Goal: Transaction & Acquisition: Purchase product/service

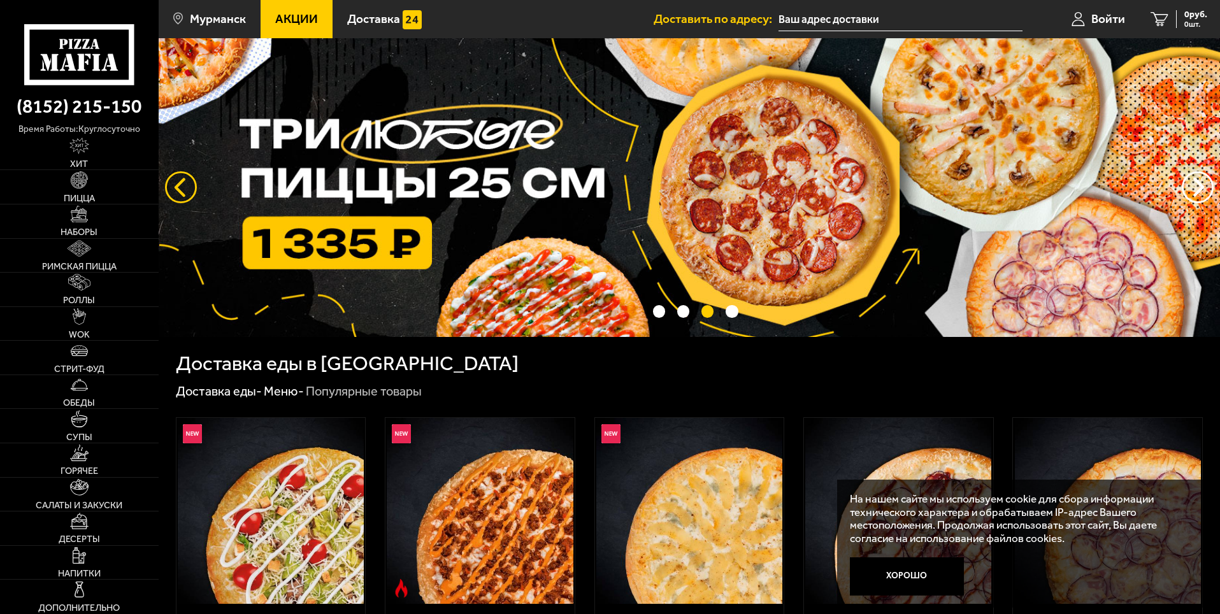
click at [181, 185] on button "следующий" at bounding box center [181, 187] width 32 height 32
click at [84, 194] on span "Пицца" at bounding box center [79, 198] width 31 height 9
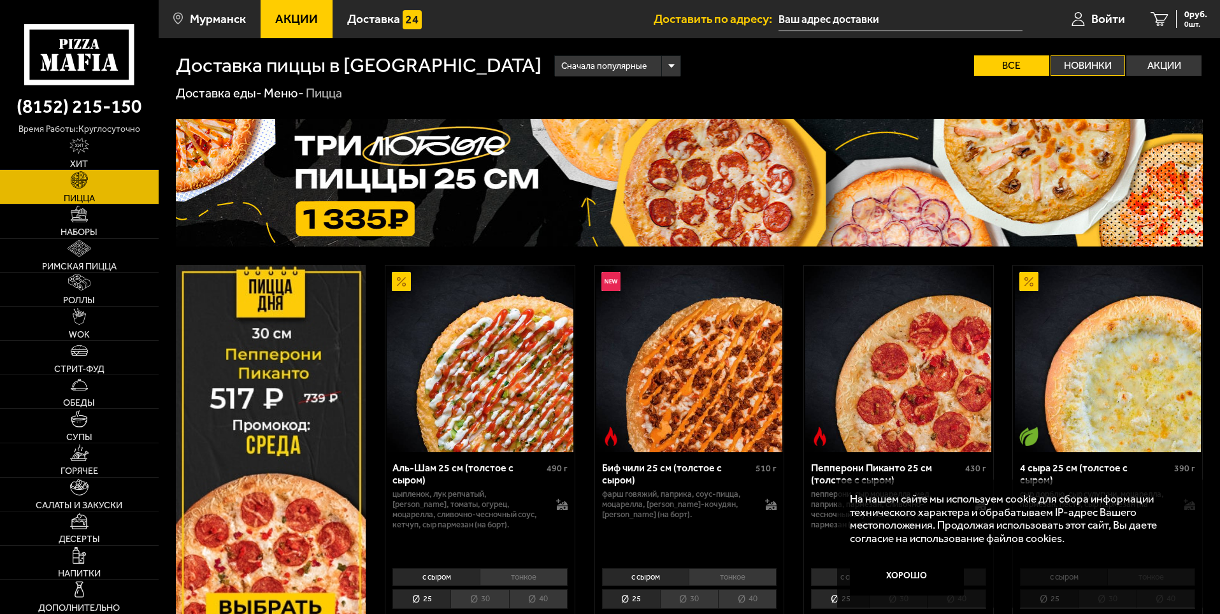
click at [1084, 60] on label "Новинки" at bounding box center [1088, 65] width 75 height 20
click at [0, 0] on input "Новинки" at bounding box center [0, 0] width 0 height 0
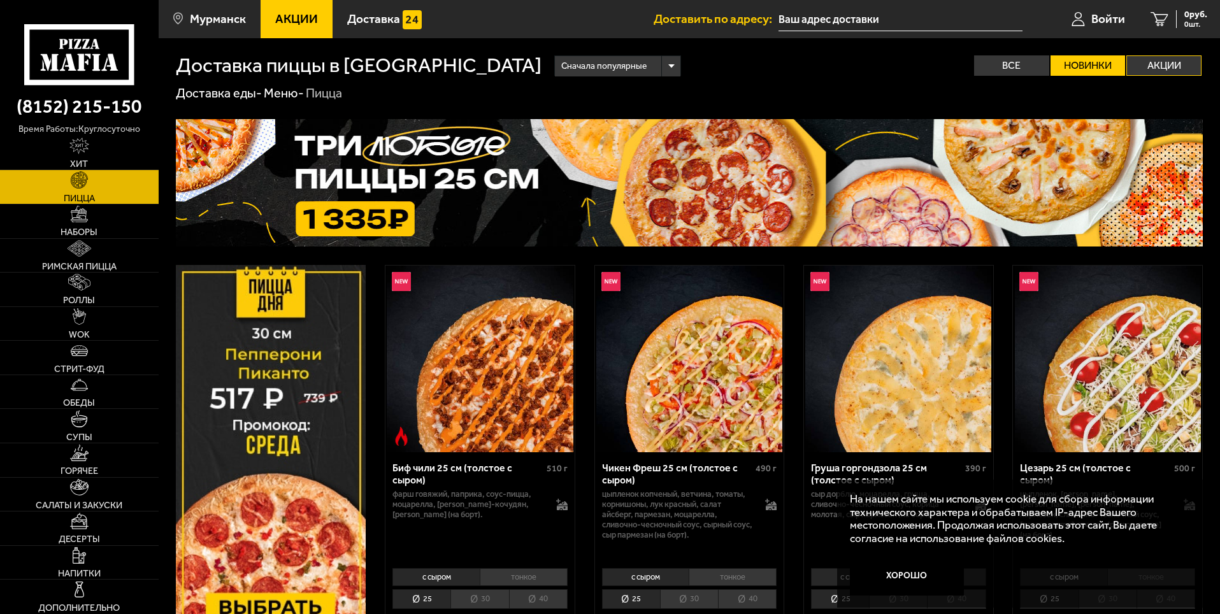
click at [1170, 57] on label "Акции" at bounding box center [1164, 65] width 75 height 20
click at [0, 0] on input "Акции" at bounding box center [0, 0] width 0 height 0
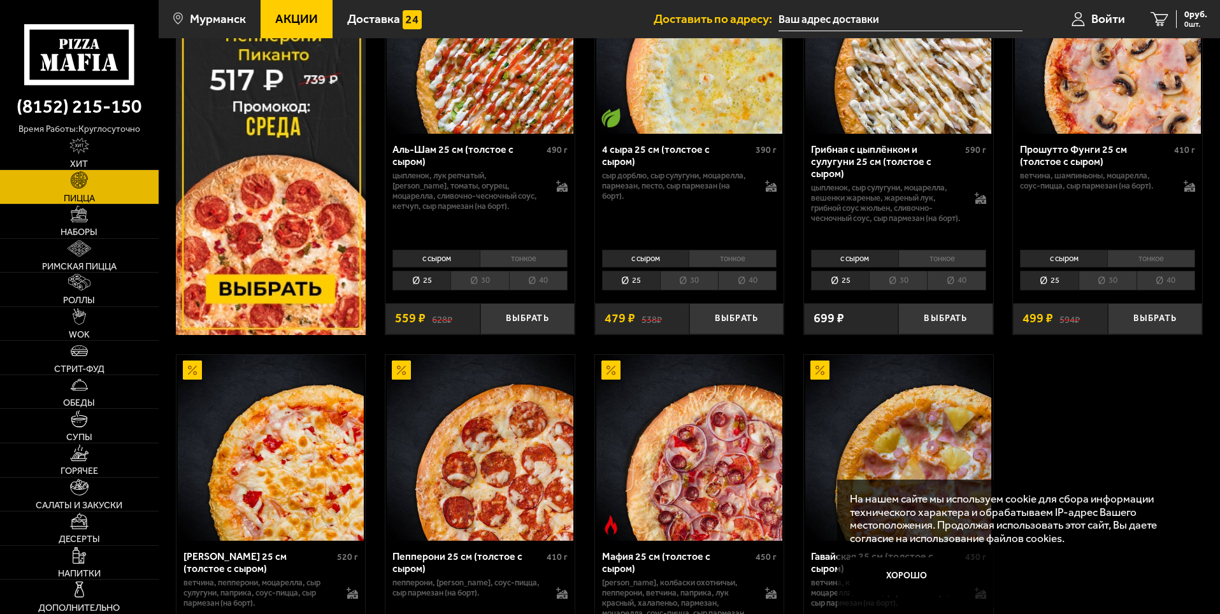
scroll to position [542, 0]
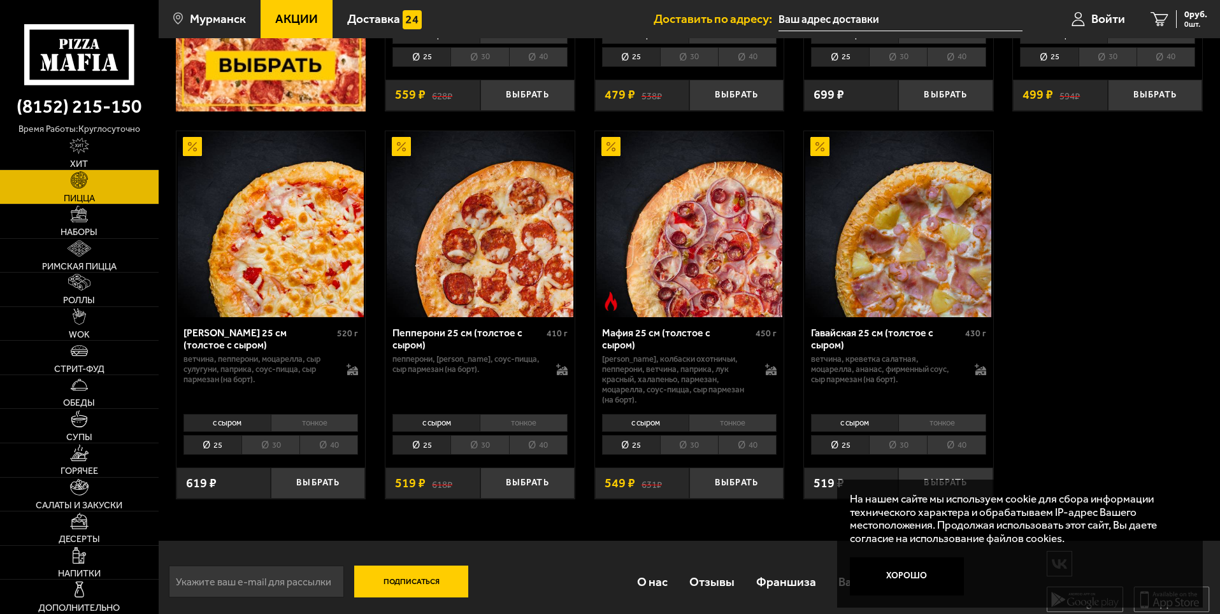
click at [887, 436] on li "30" at bounding box center [898, 445] width 58 height 20
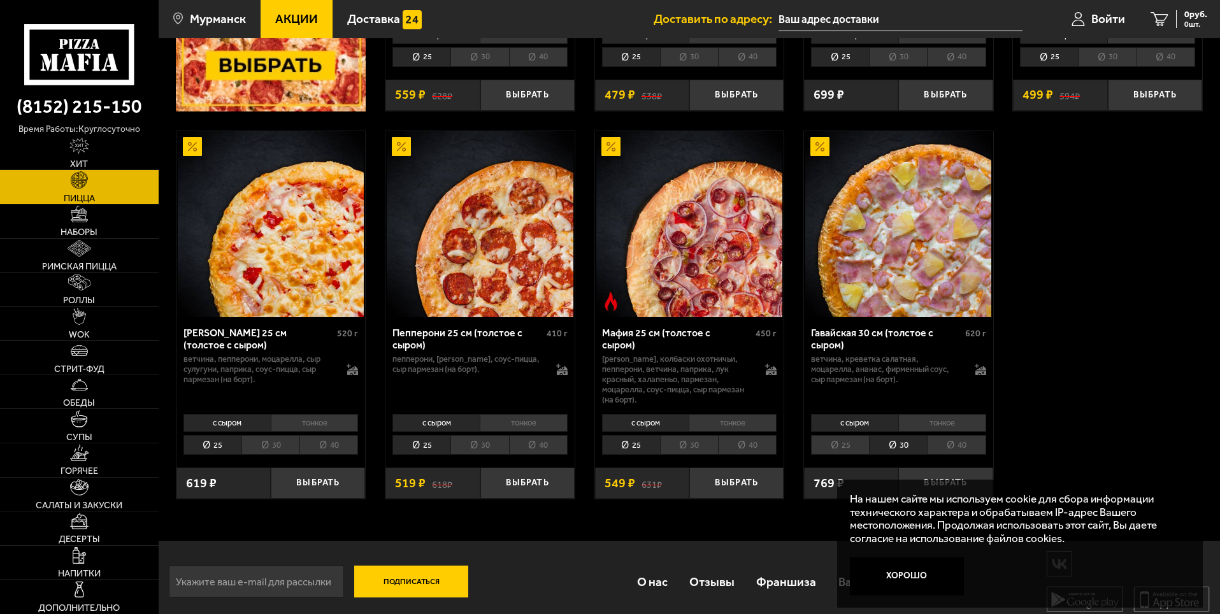
click at [683, 435] on li "30" at bounding box center [689, 445] width 58 height 20
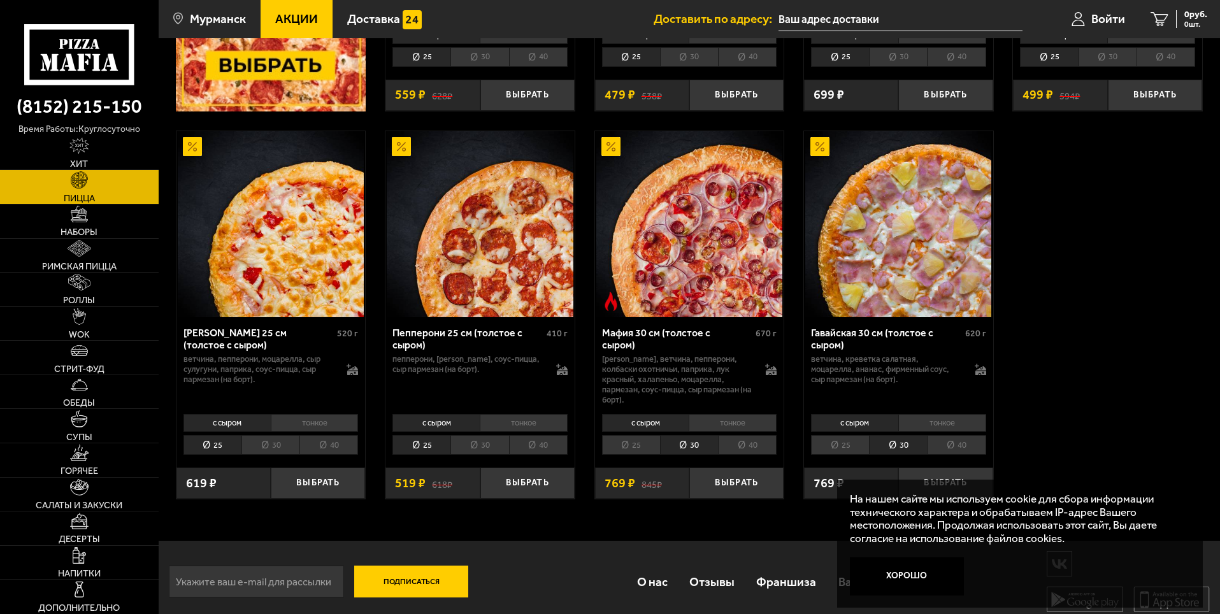
click at [477, 438] on li "30" at bounding box center [479, 445] width 58 height 20
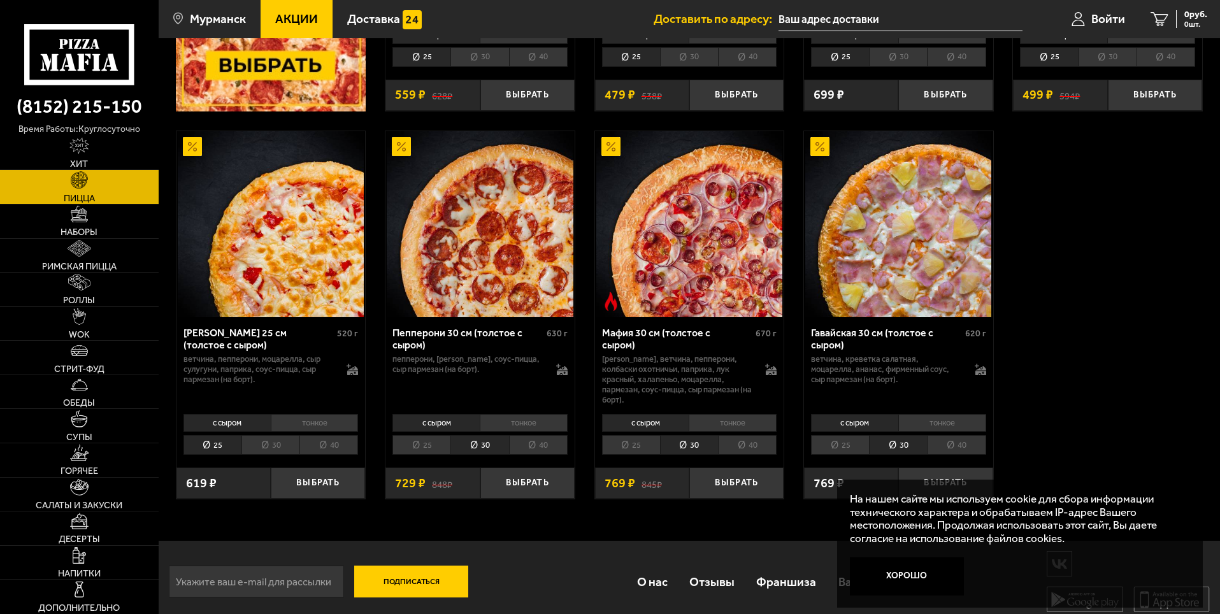
click at [268, 437] on li "30" at bounding box center [270, 445] width 58 height 20
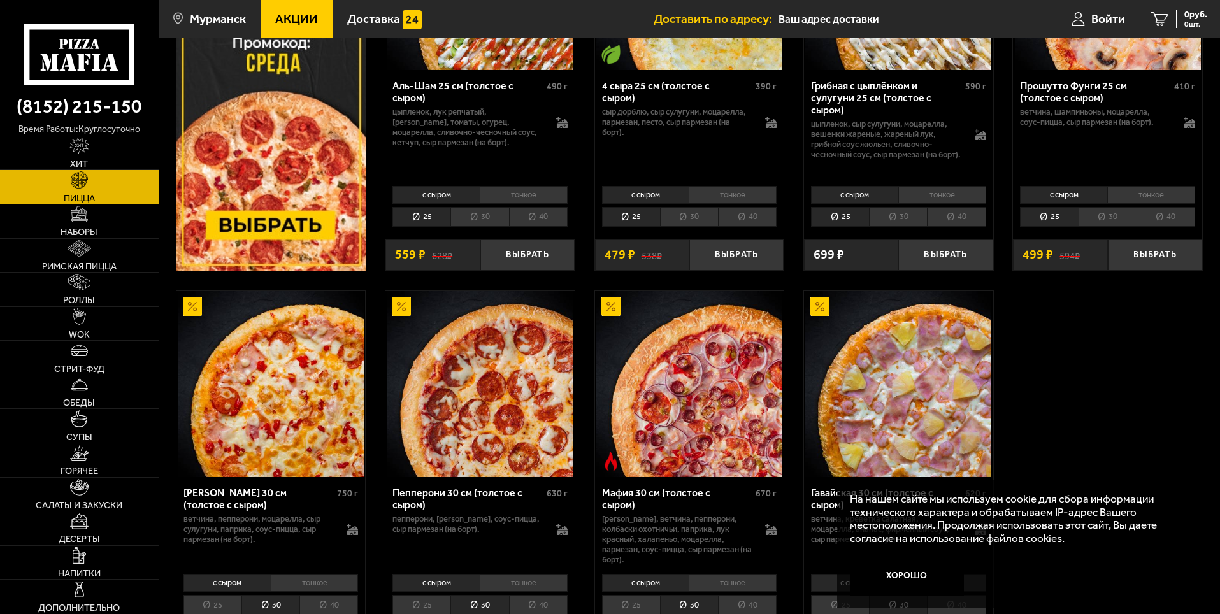
scroll to position [446, 0]
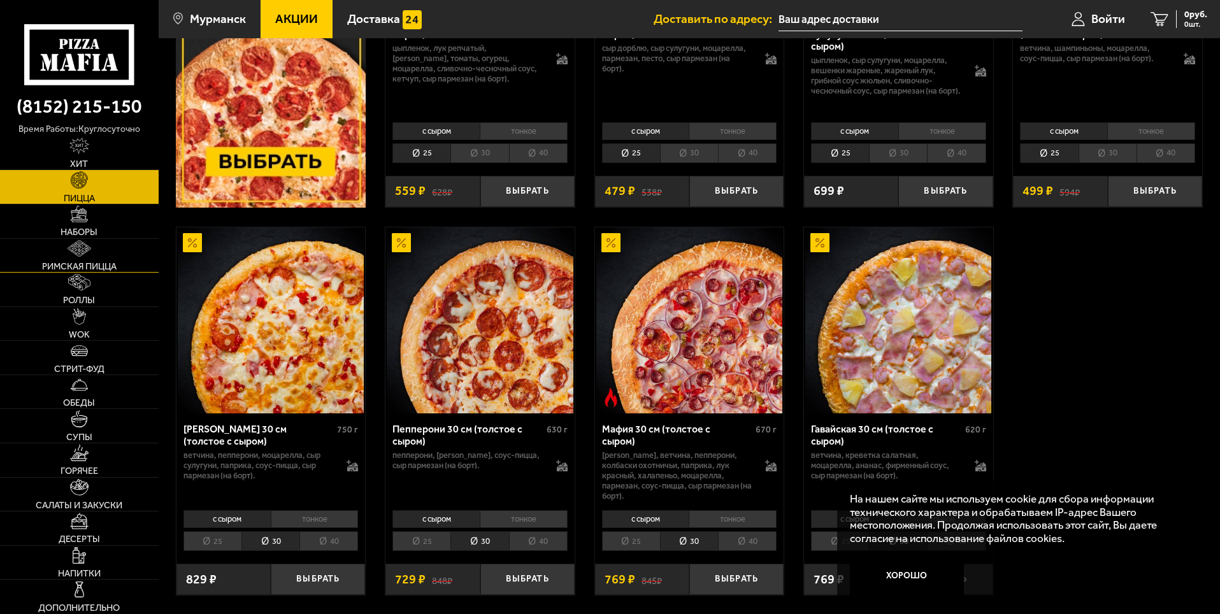
click at [53, 264] on span "Римская пицца" at bounding box center [79, 266] width 75 height 9
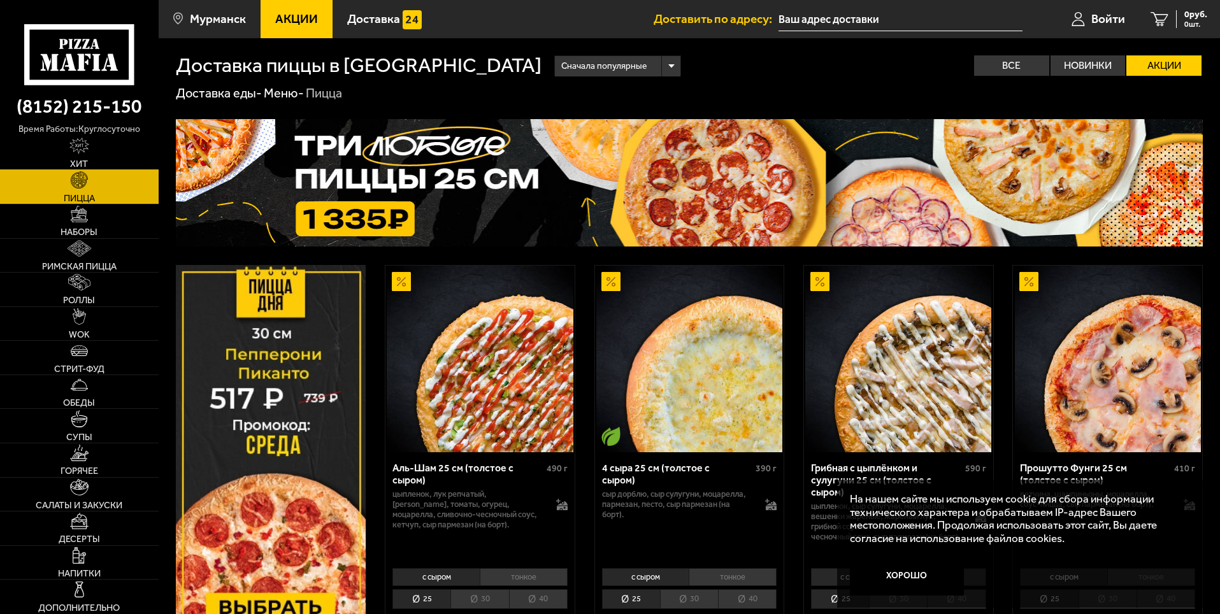
click at [80, 155] on link "Хит" at bounding box center [79, 153] width 159 height 34
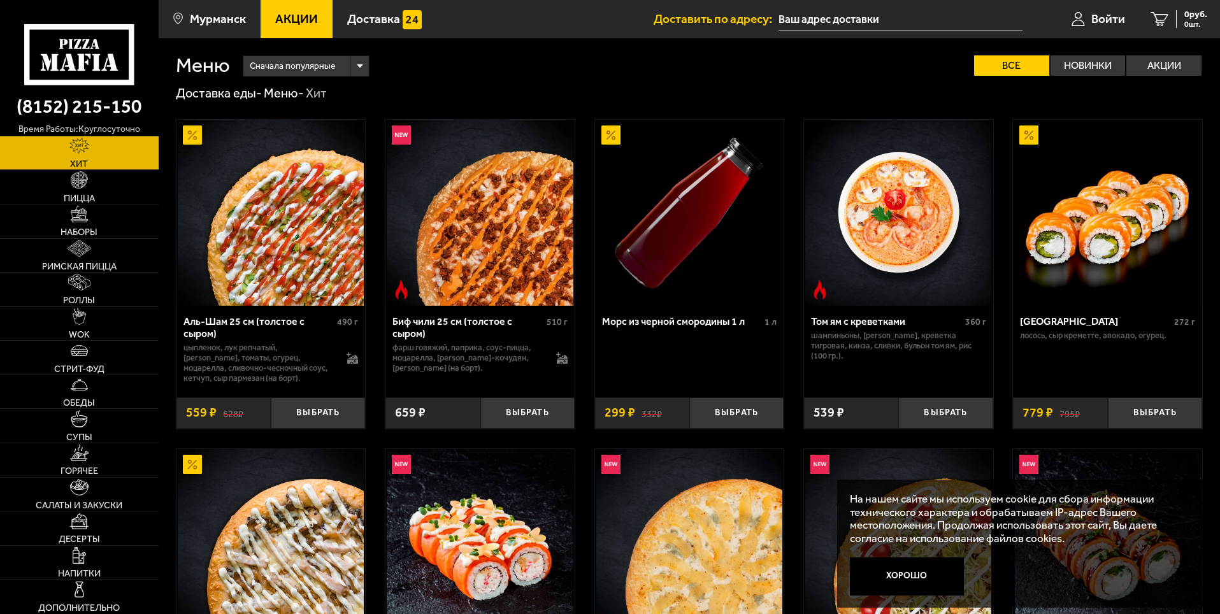
drag, startPoint x: 66, startPoint y: 54, endPoint x: 90, endPoint y: 100, distance: 51.9
click at [66, 54] on icon at bounding box center [79, 54] width 110 height 61
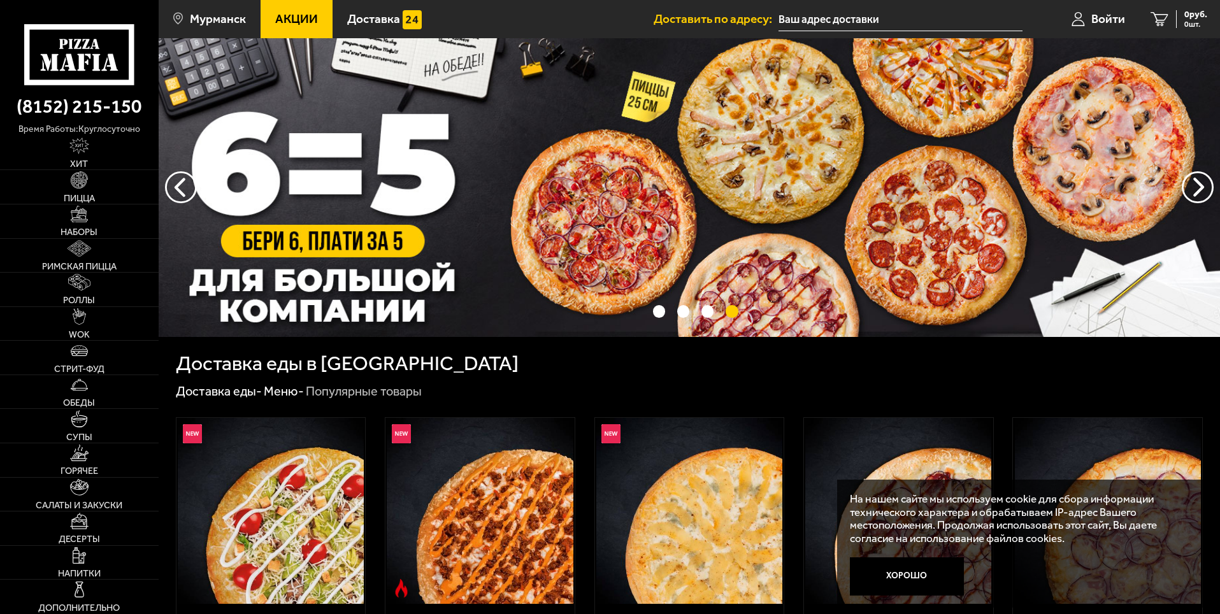
click at [707, 247] on img at bounding box center [690, 187] width 1062 height 299
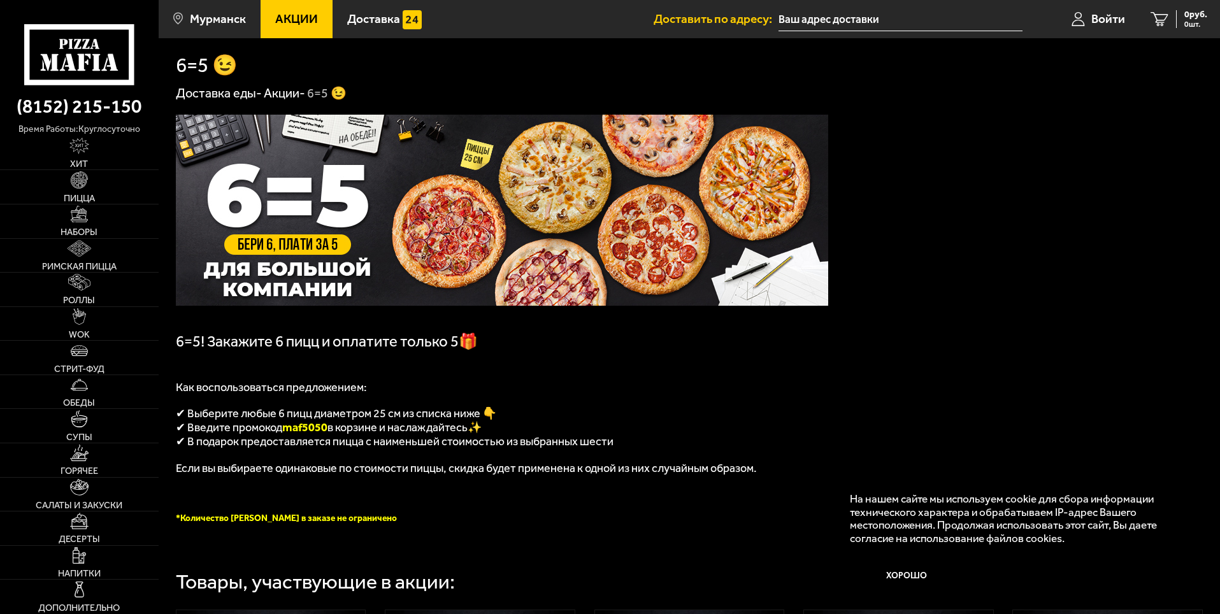
click at [57, 53] on icon at bounding box center [79, 54] width 110 height 61
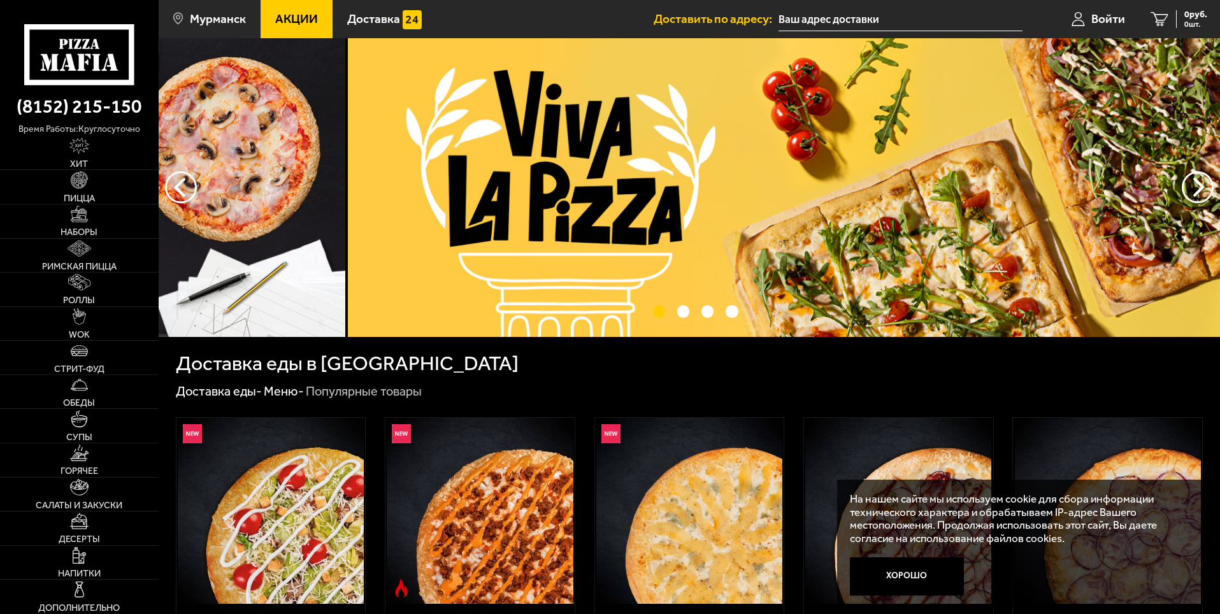
click at [538, 243] on img at bounding box center [879, 187] width 1062 height 299
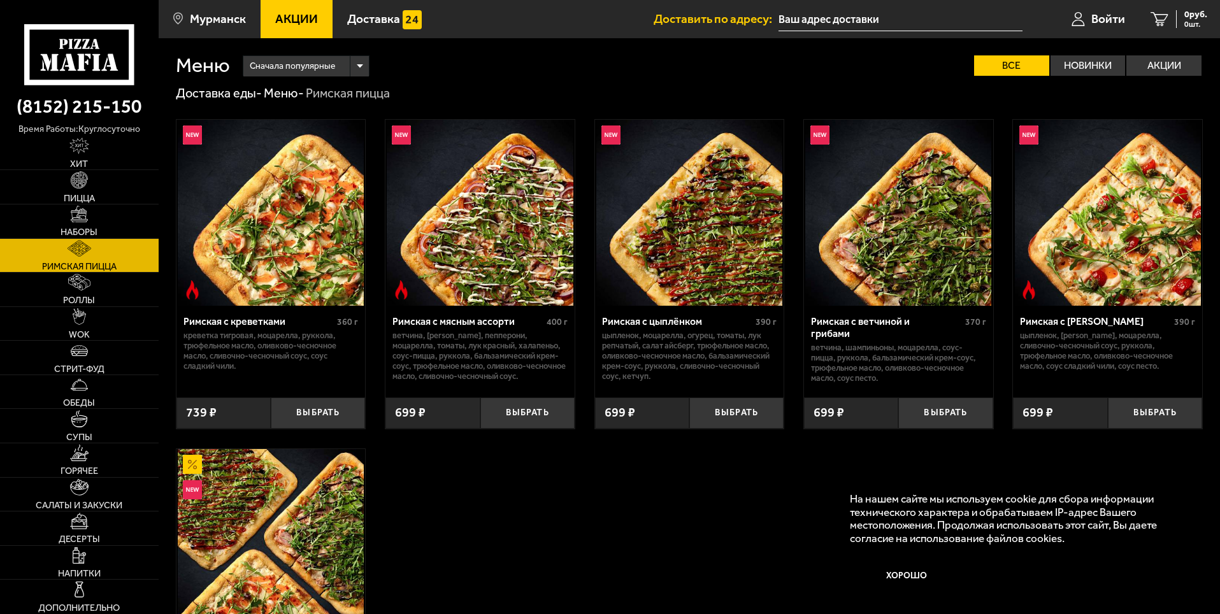
click at [82, 48] on icon at bounding box center [79, 54] width 110 height 61
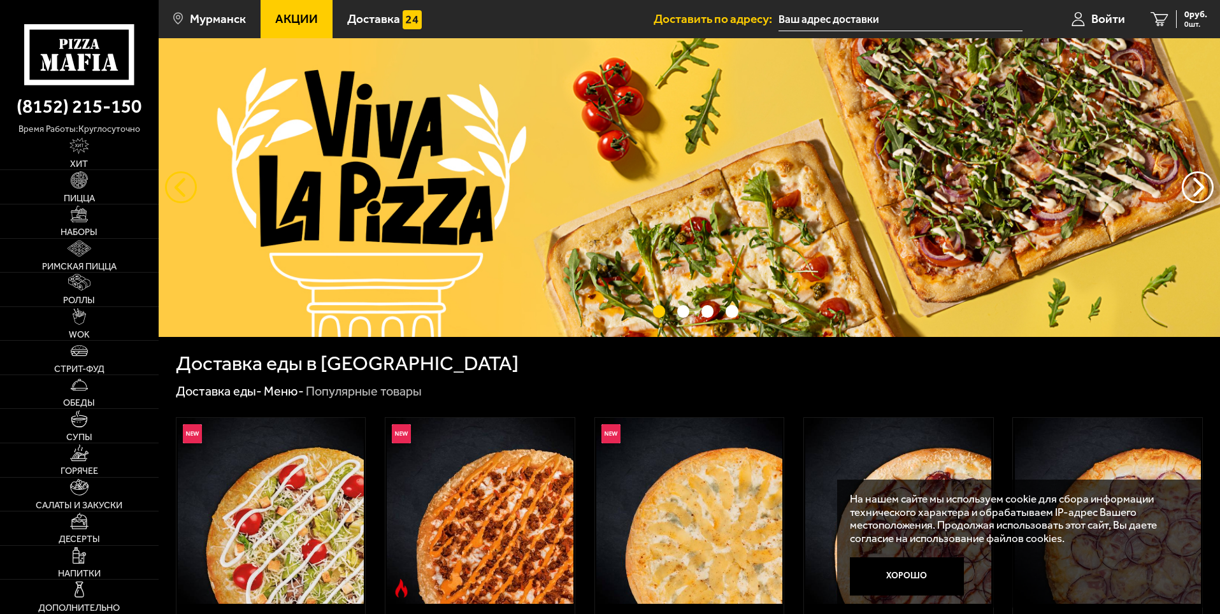
click at [185, 192] on button "следующий" at bounding box center [181, 187] width 32 height 32
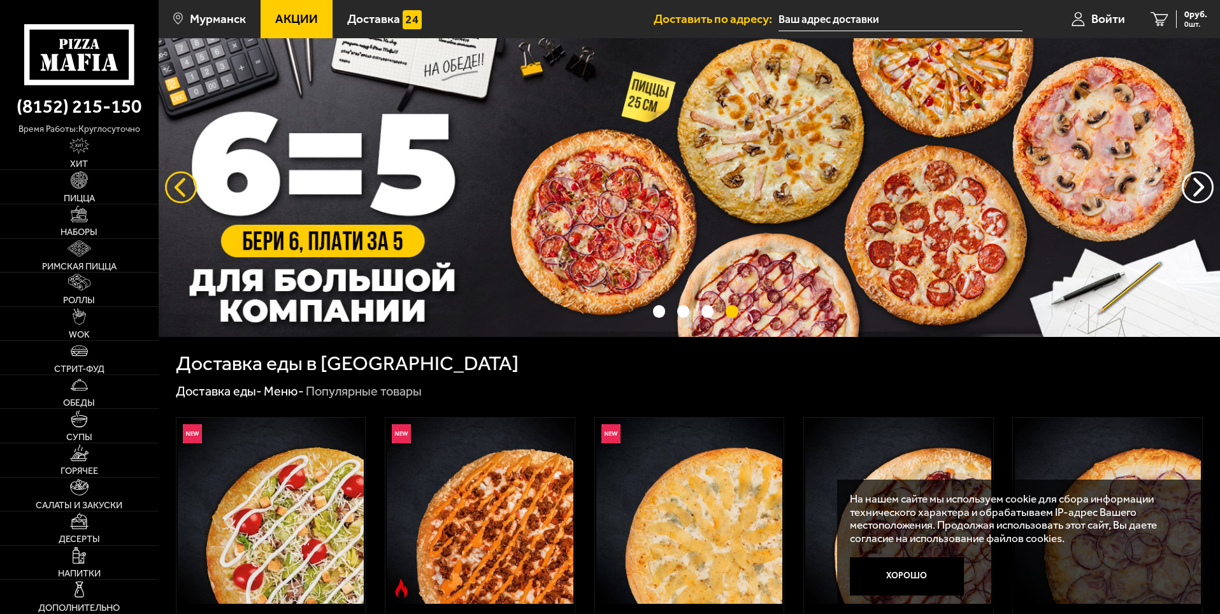
click at [185, 192] on button "следующий" at bounding box center [181, 187] width 32 height 32
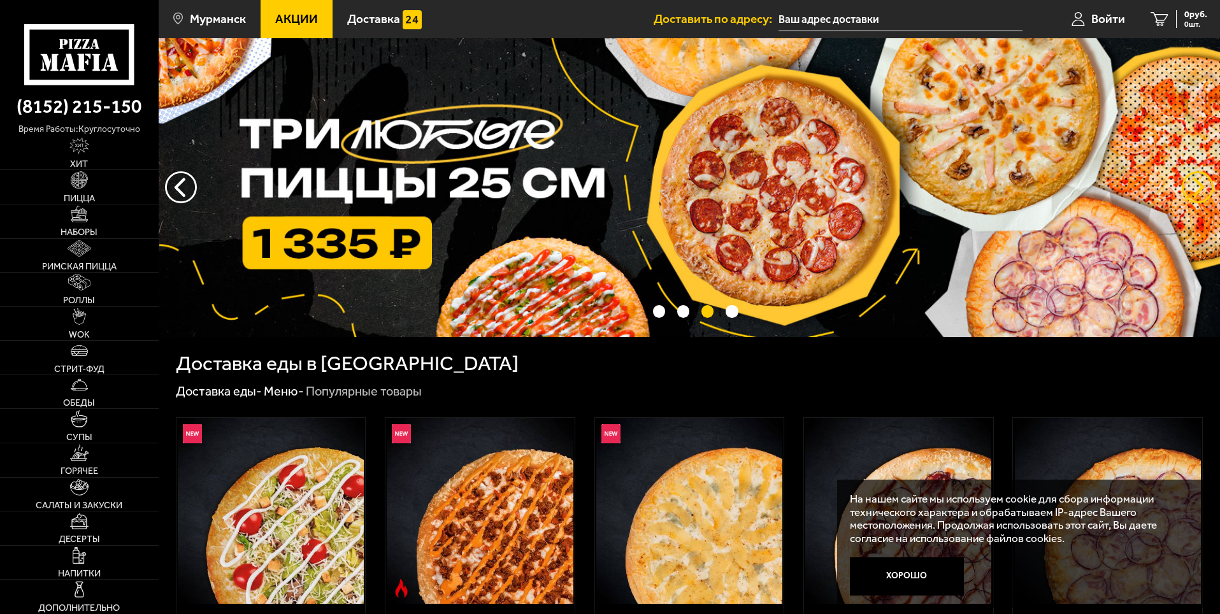
click at [1190, 183] on button "предыдущий" at bounding box center [1198, 187] width 32 height 32
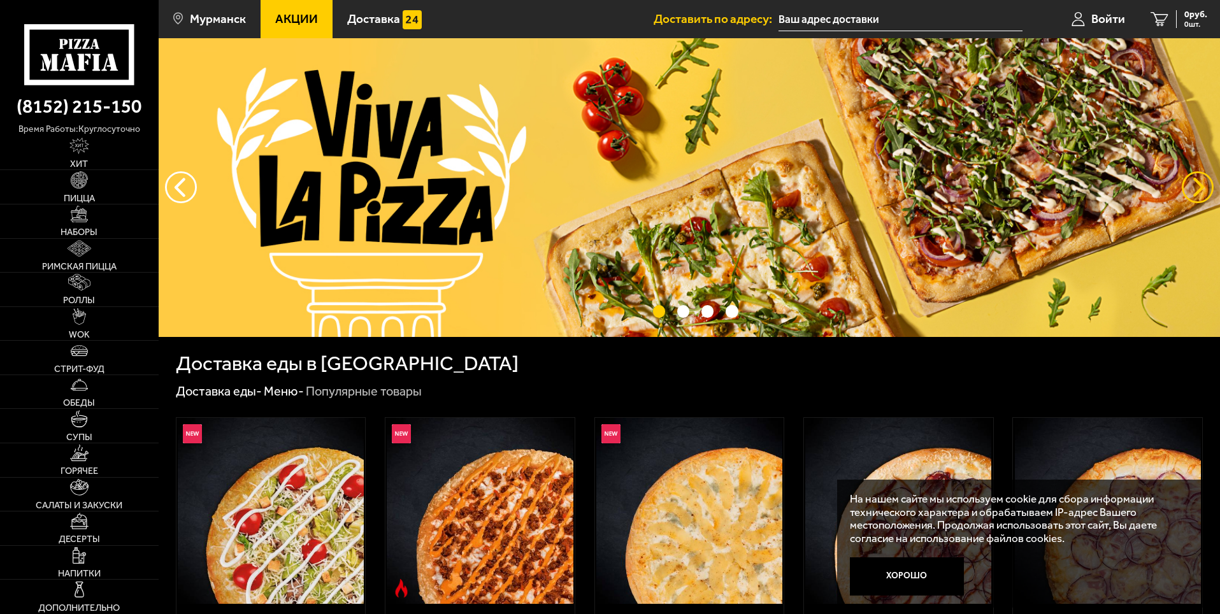
click at [1189, 184] on button "предыдущий" at bounding box center [1198, 187] width 32 height 32
click at [1199, 191] on button "предыдущий" at bounding box center [1198, 187] width 32 height 32
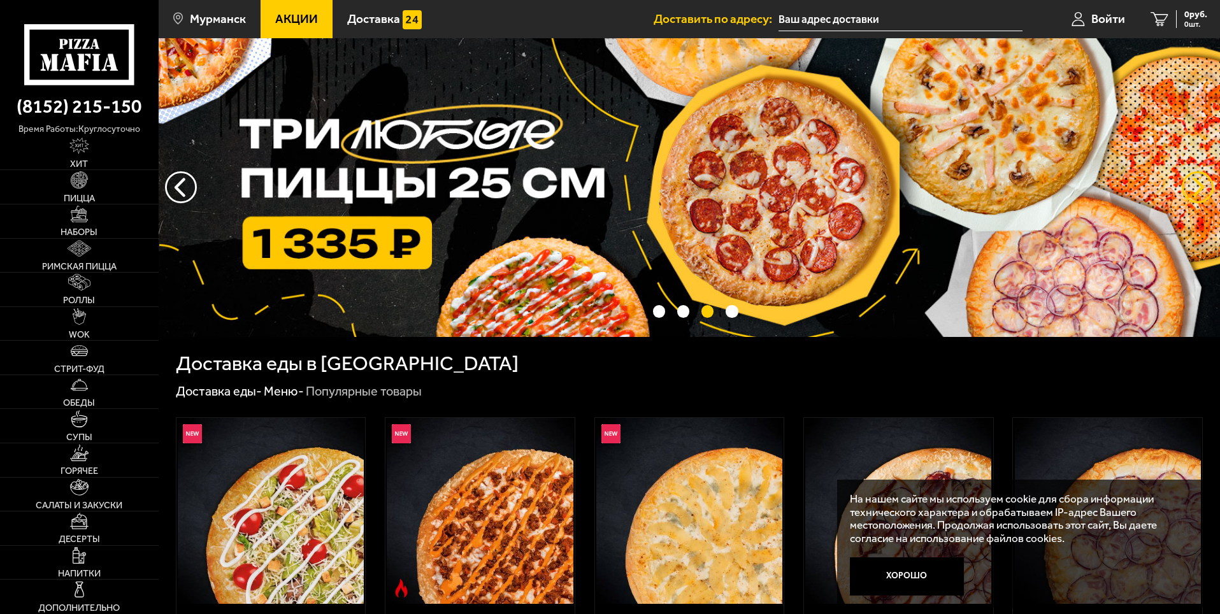
click at [1198, 191] on button "предыдущий" at bounding box center [1198, 187] width 32 height 32
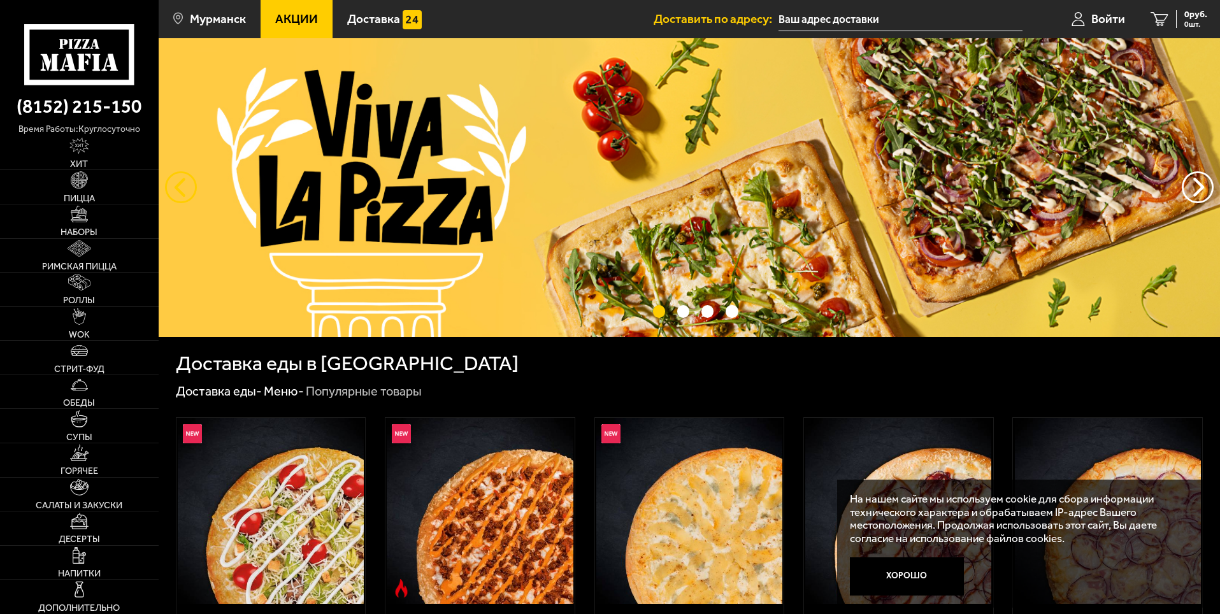
click at [180, 194] on button "следующий" at bounding box center [181, 187] width 32 height 32
click at [181, 183] on button "следующий" at bounding box center [181, 187] width 32 height 32
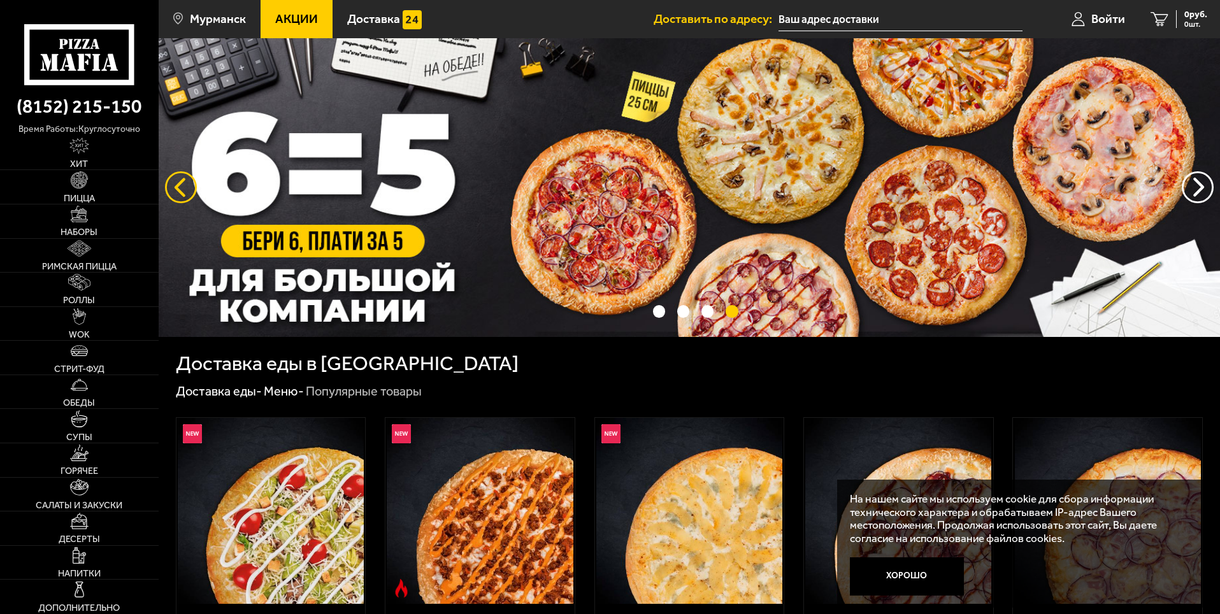
click at [184, 191] on button "следующий" at bounding box center [181, 187] width 32 height 32
click at [695, 203] on img at bounding box center [690, 187] width 1062 height 299
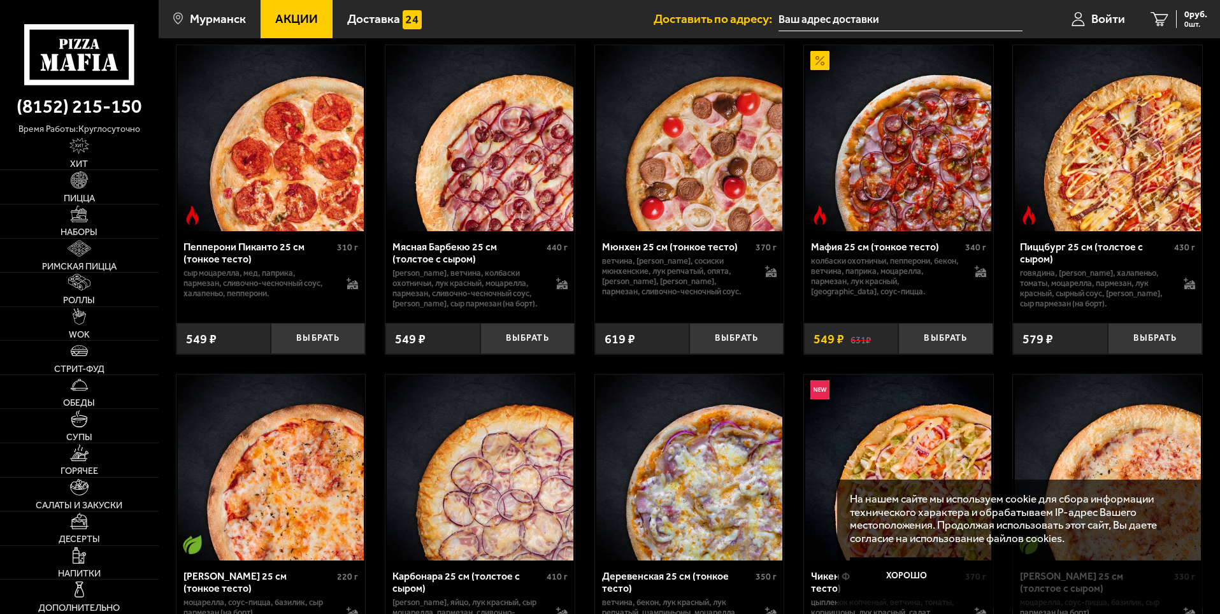
scroll to position [438, 0]
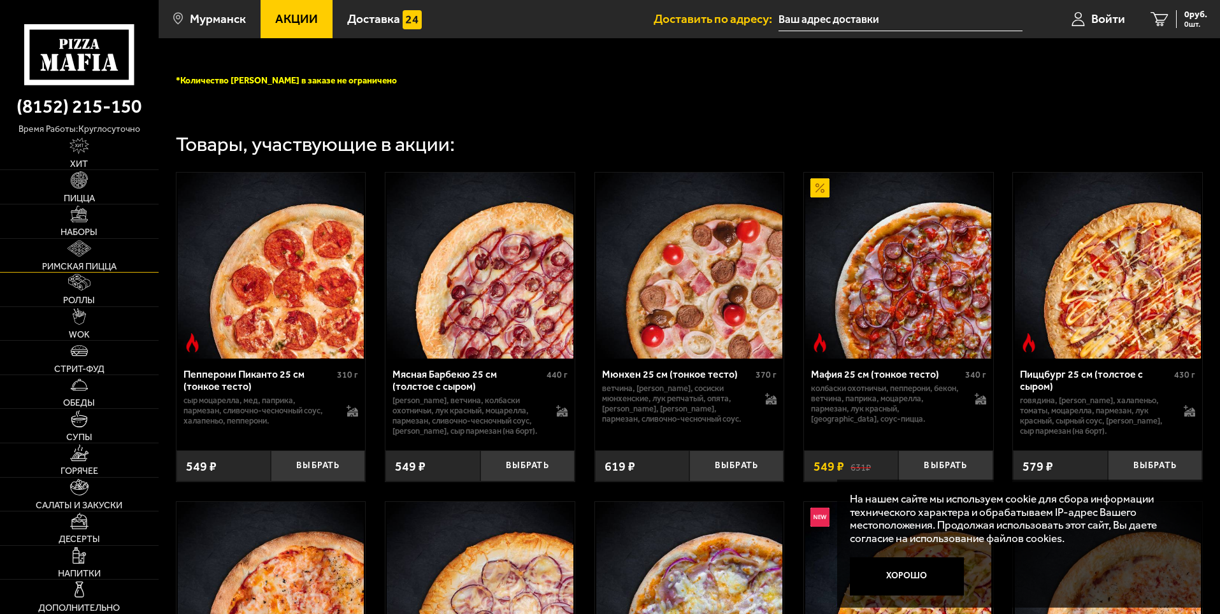
click at [58, 268] on span "Римская пицца" at bounding box center [79, 266] width 75 height 9
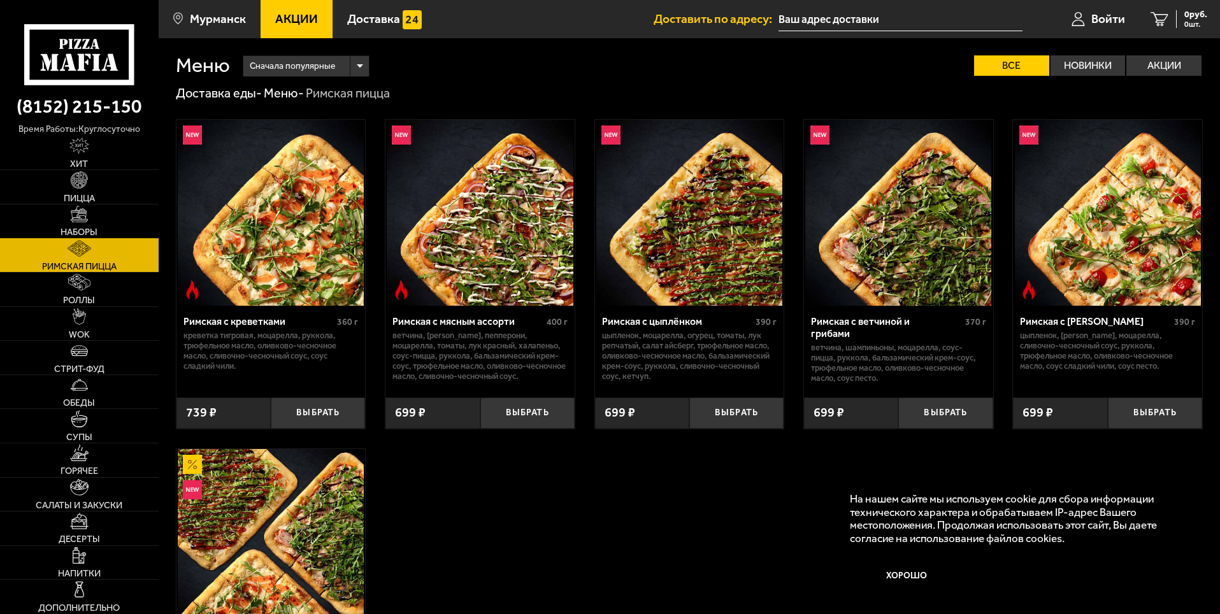
click at [80, 219] on img at bounding box center [79, 214] width 17 height 17
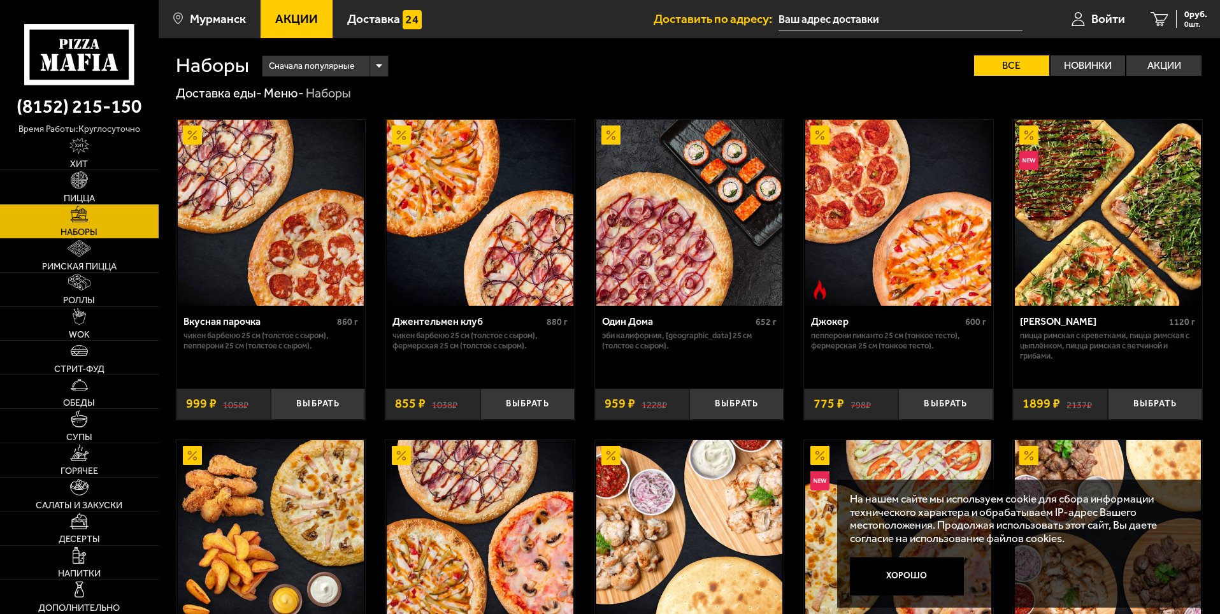
click at [1109, 260] on img at bounding box center [1108, 213] width 186 height 186
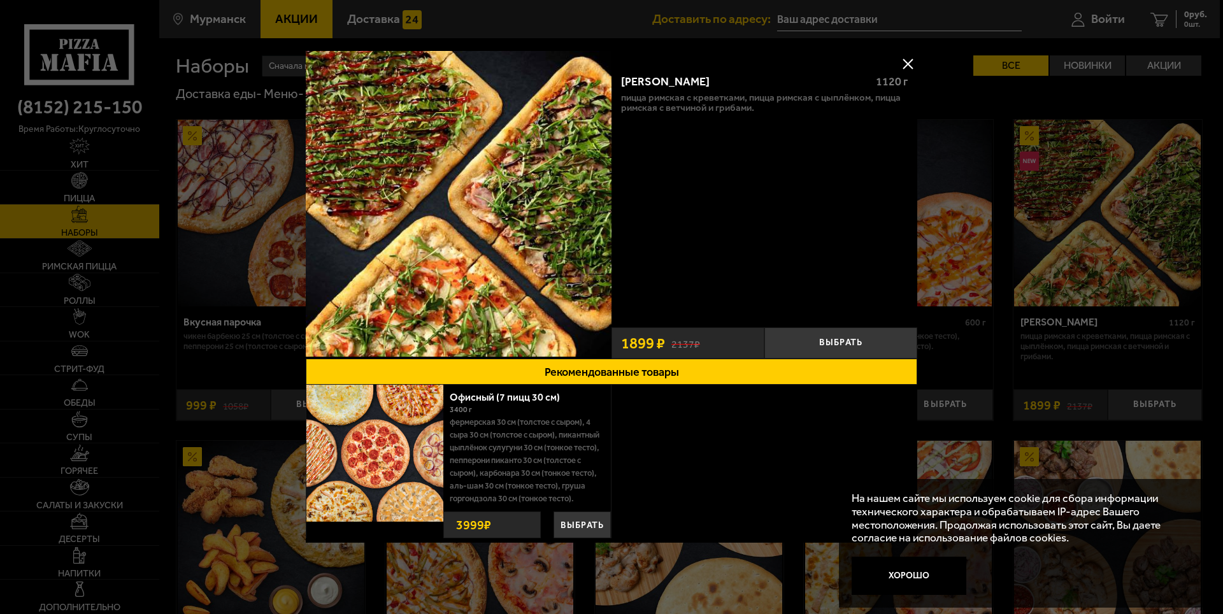
click at [536, 212] on img at bounding box center [459, 204] width 306 height 306
click at [905, 61] on button at bounding box center [907, 63] width 19 height 19
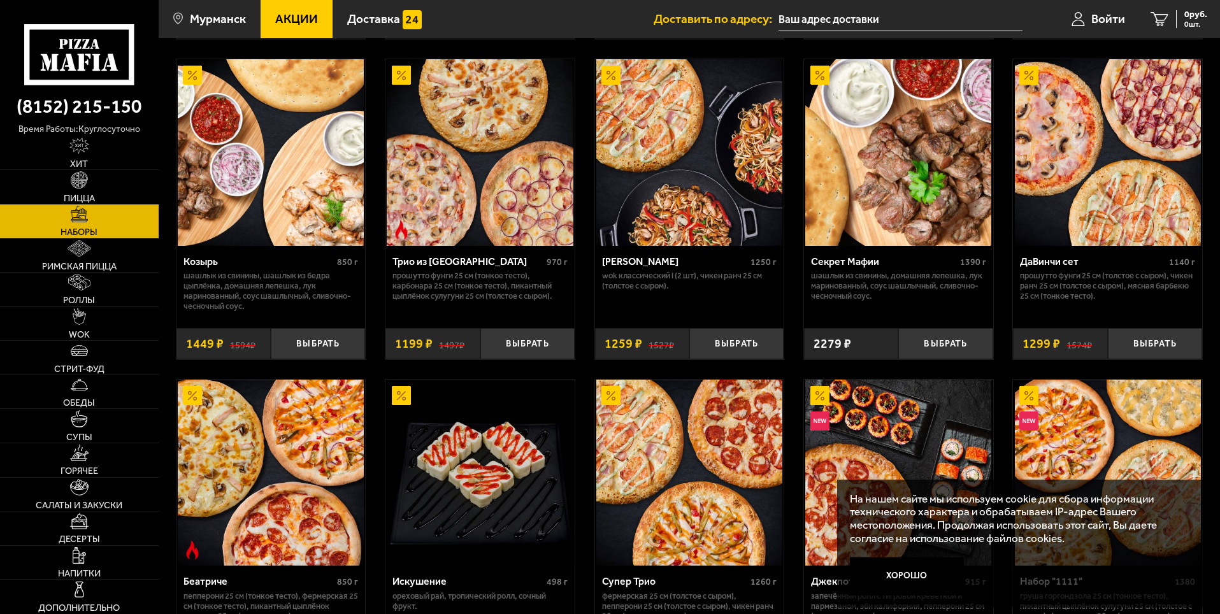
scroll to position [765, 0]
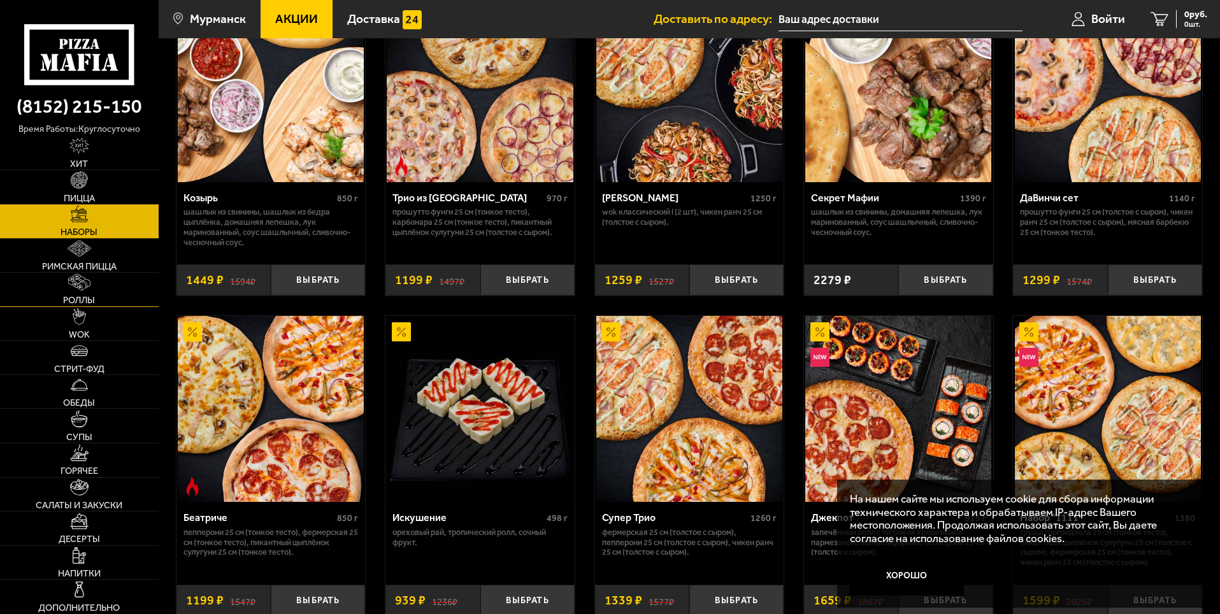
click at [84, 299] on span "Роллы" at bounding box center [79, 300] width 32 height 9
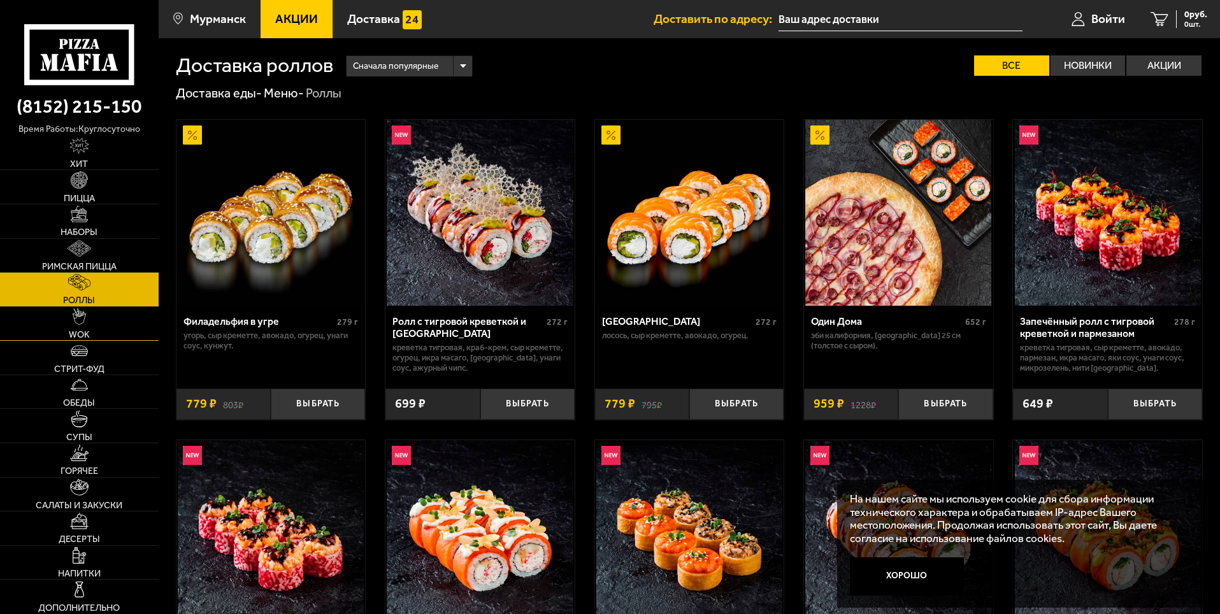
scroll to position [64, 0]
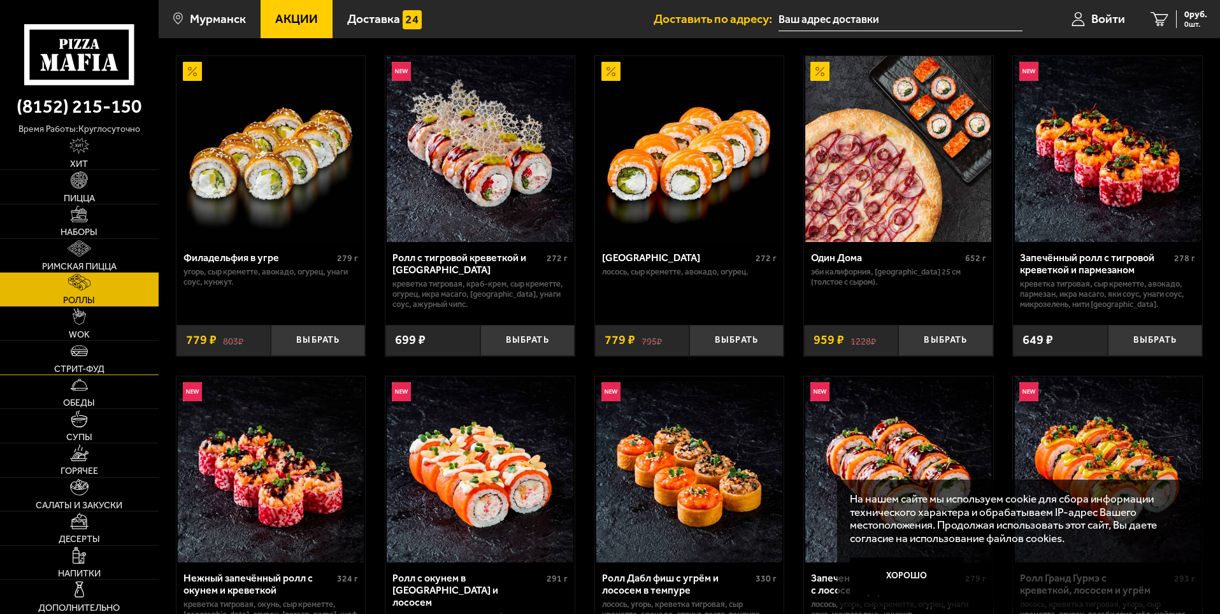
click at [94, 364] on span "Стрит-фуд" at bounding box center [79, 368] width 50 height 9
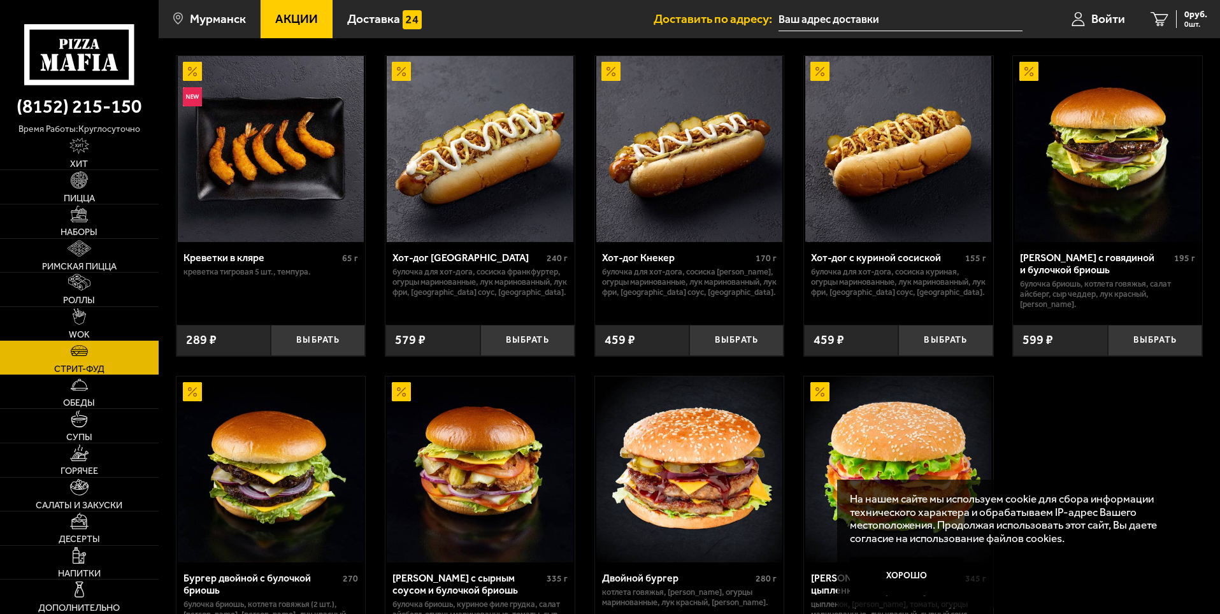
scroll to position [127, 0]
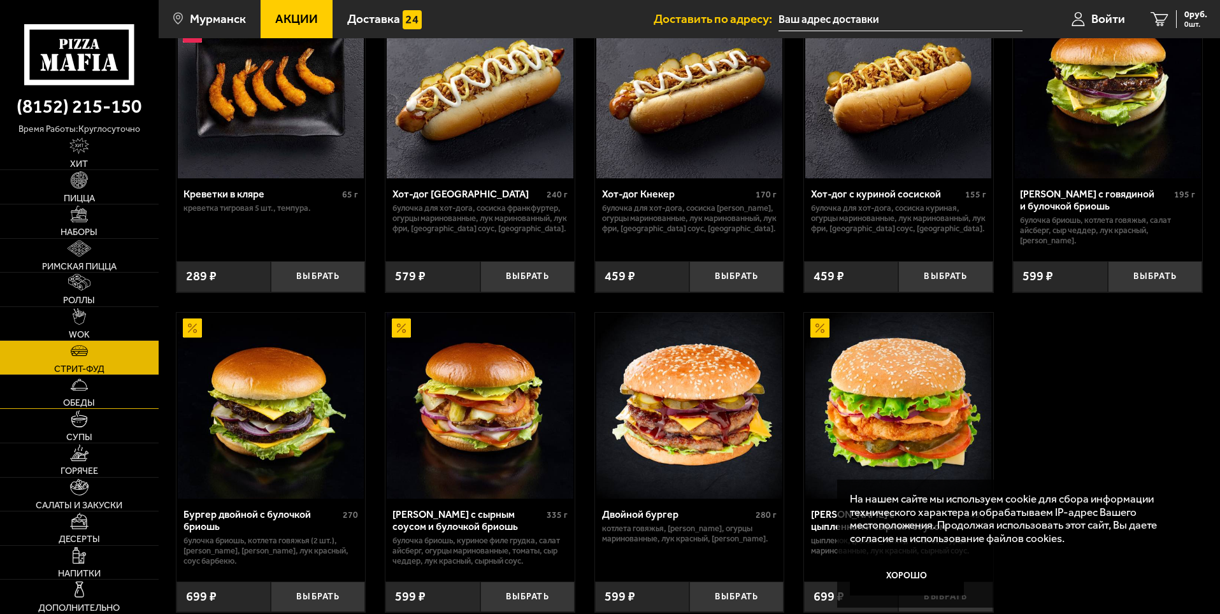
click at [83, 392] on img at bounding box center [79, 385] width 17 height 17
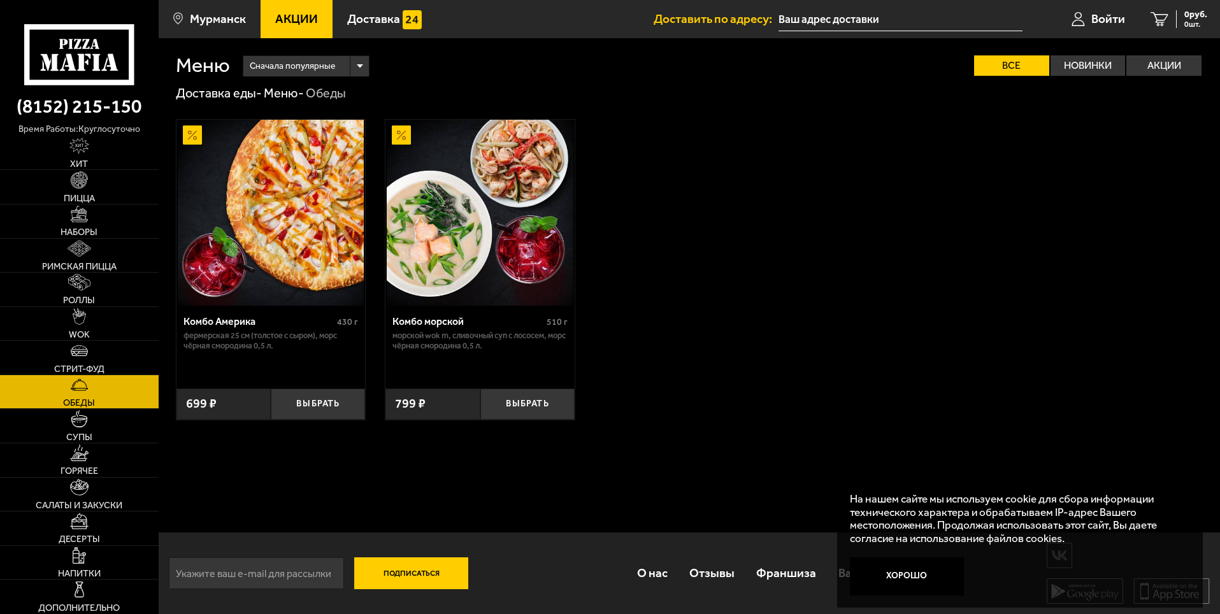
scroll to position [1, 0]
click at [81, 471] on span "Горячее" at bounding box center [80, 470] width 38 height 9
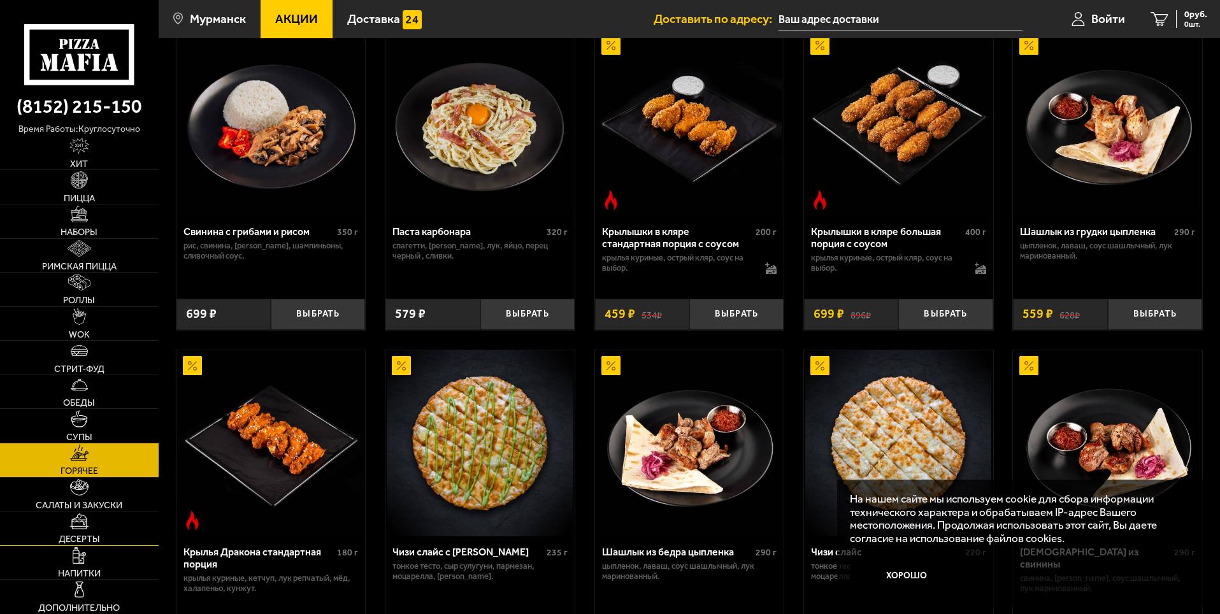
scroll to position [510, 0]
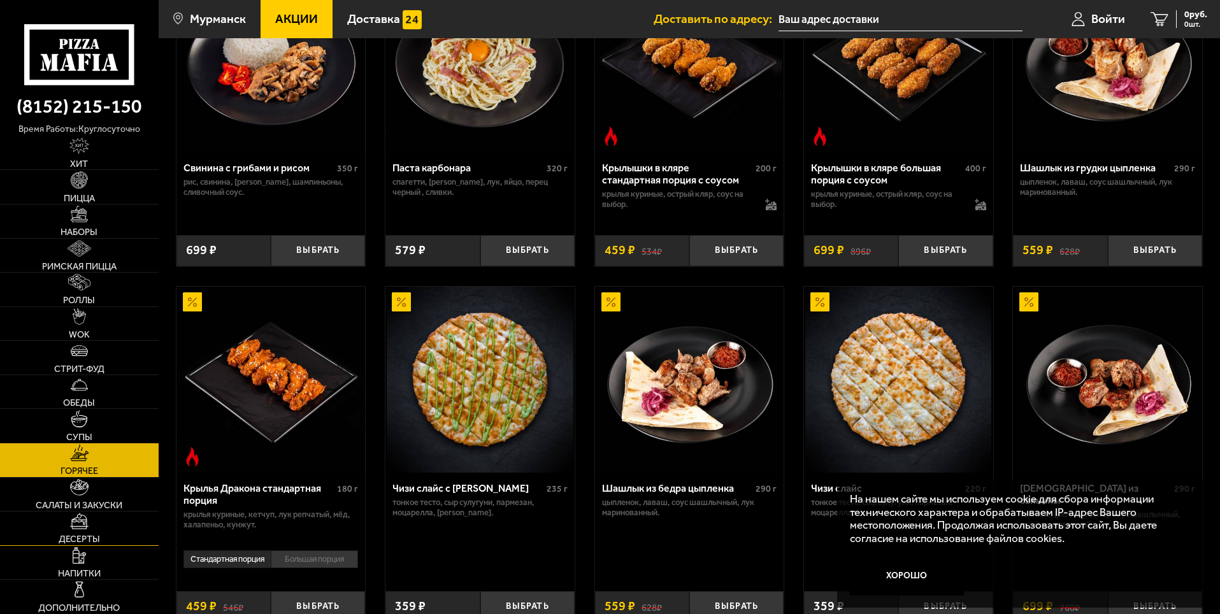
click at [80, 538] on span "Десерты" at bounding box center [79, 539] width 41 height 9
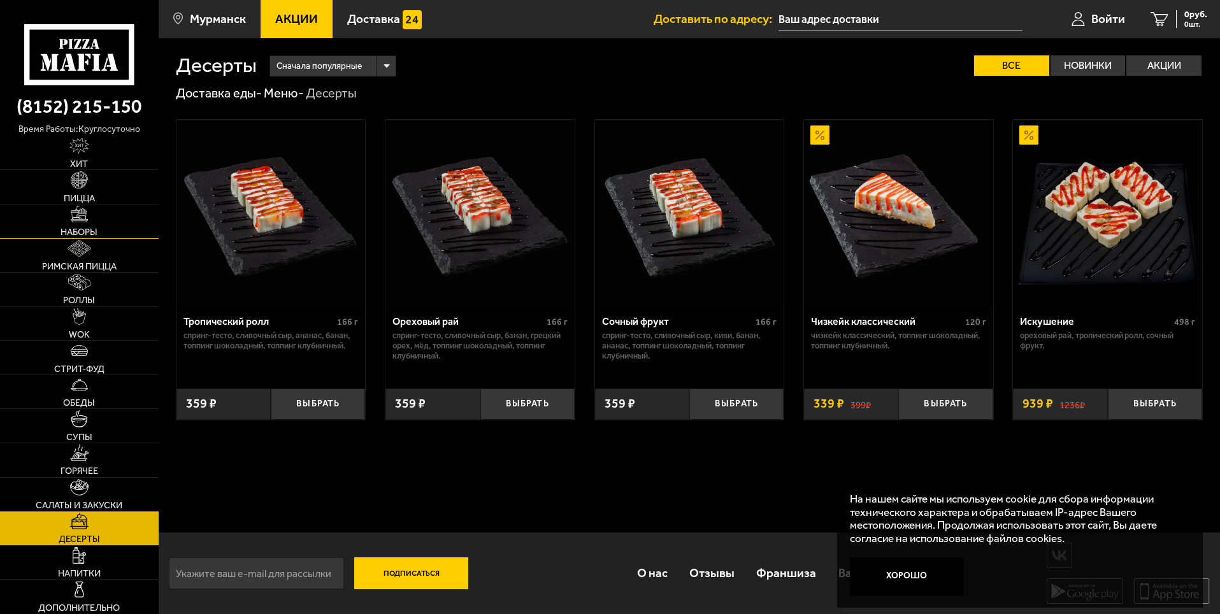
click at [75, 233] on span "Наборы" at bounding box center [79, 231] width 37 height 9
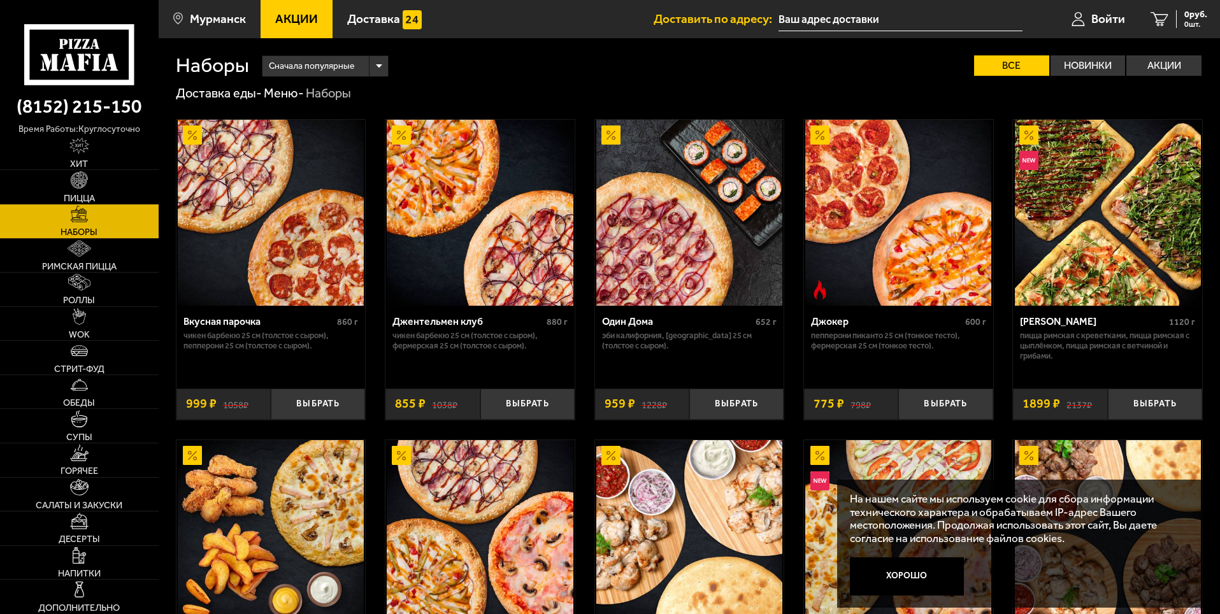
click at [1100, 281] on img at bounding box center [1108, 213] width 186 height 186
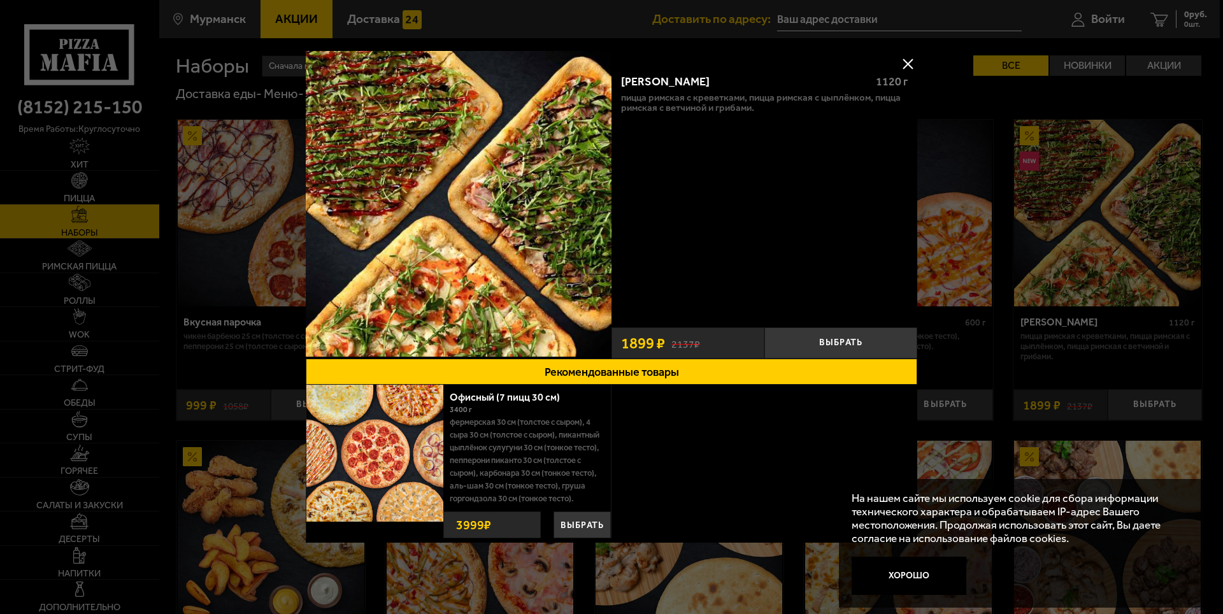
click at [905, 62] on button at bounding box center [907, 63] width 19 height 19
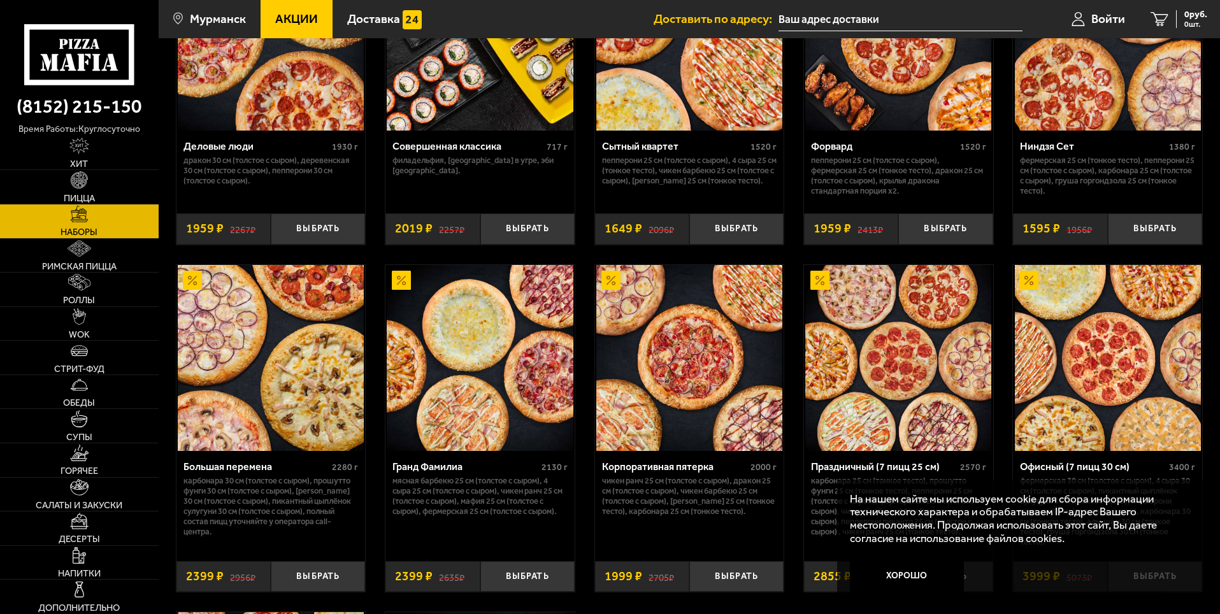
scroll to position [1911, 0]
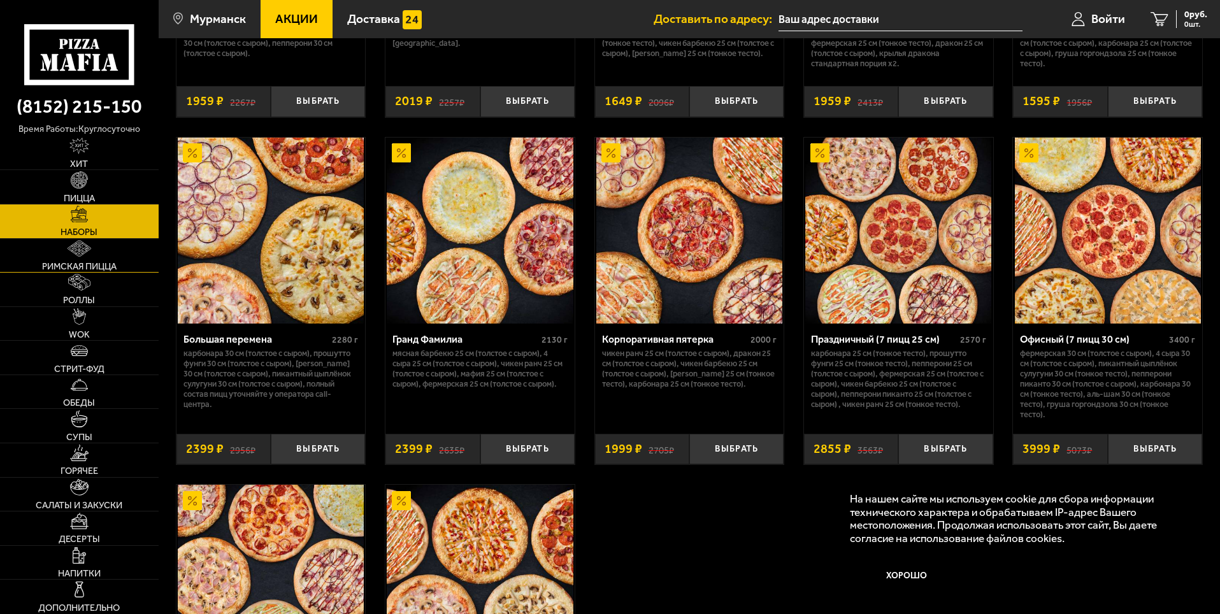
click at [71, 252] on img at bounding box center [80, 248] width 24 height 17
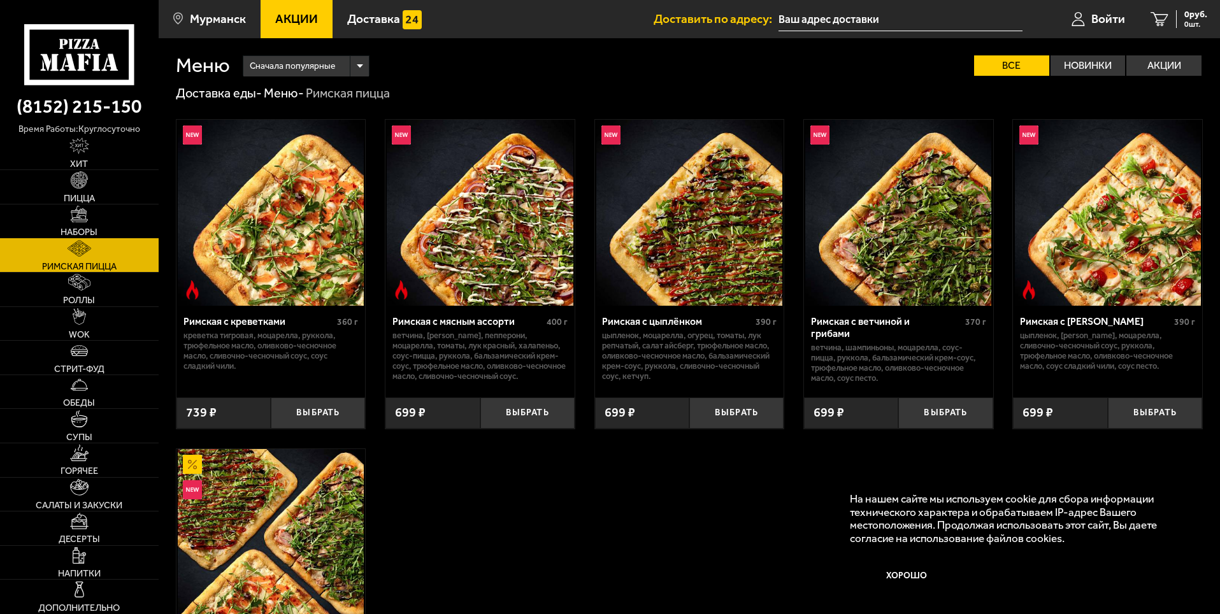
click at [78, 218] on img at bounding box center [79, 214] width 17 height 17
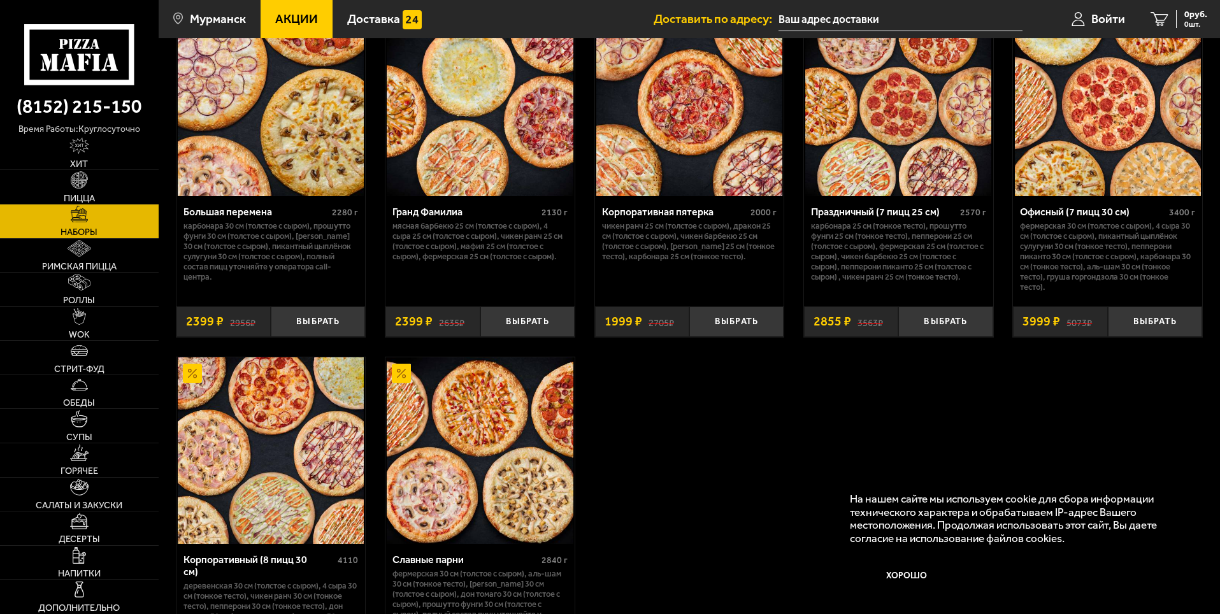
scroll to position [1975, 0]
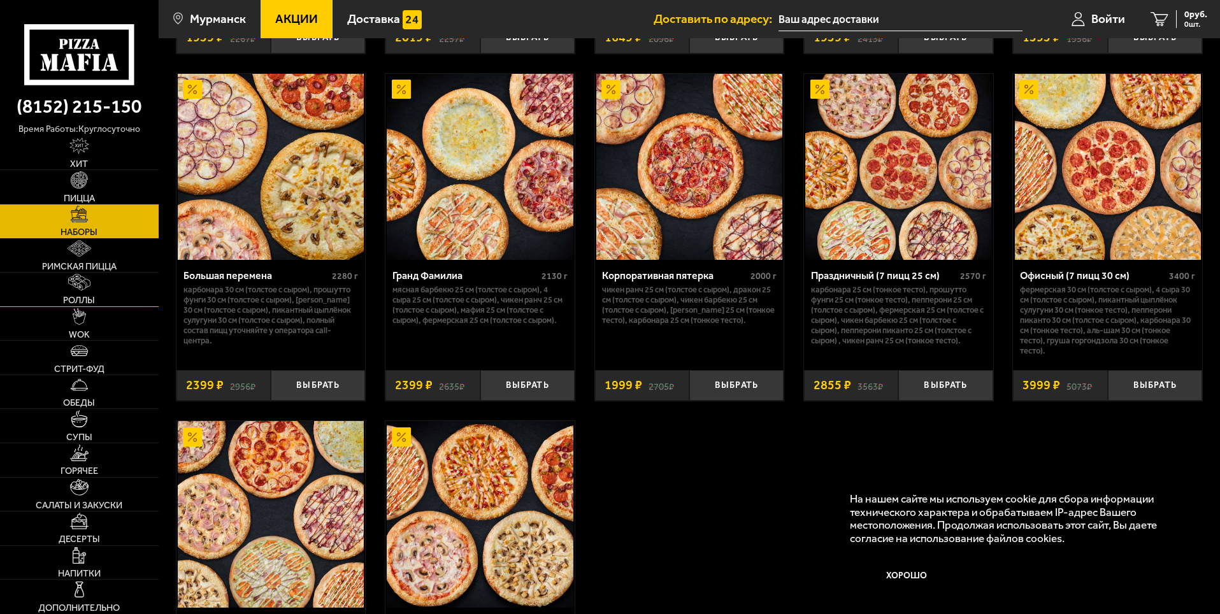
click at [85, 296] on span "Роллы" at bounding box center [79, 300] width 32 height 9
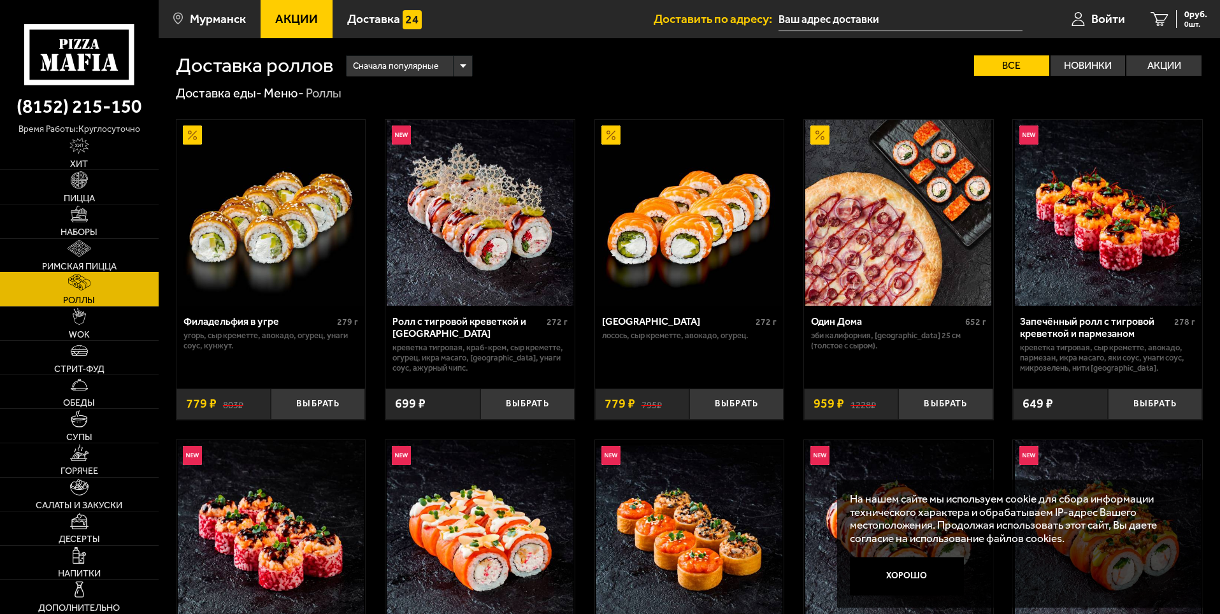
click at [78, 251] on img at bounding box center [80, 248] width 24 height 17
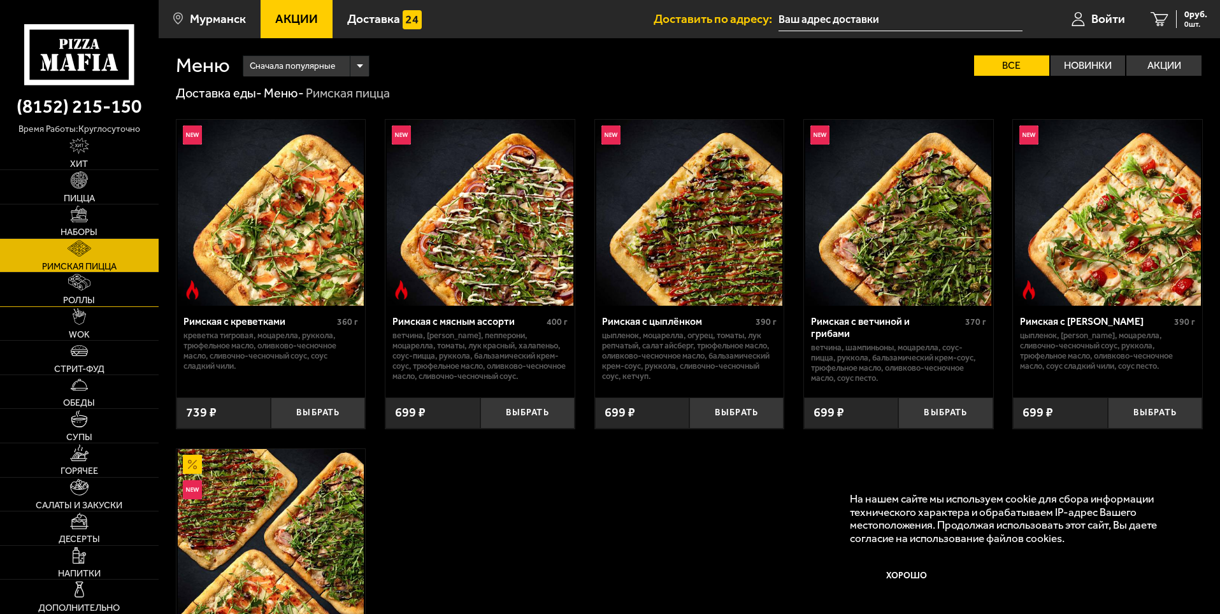
click at [81, 287] on img at bounding box center [79, 282] width 22 height 17
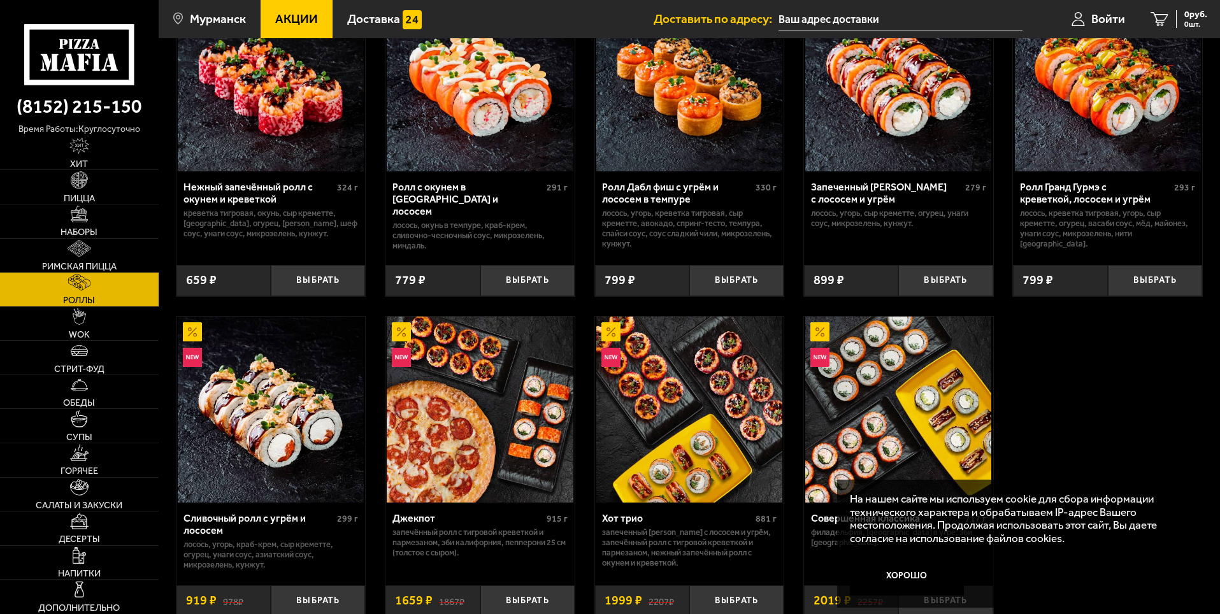
scroll to position [582, 0]
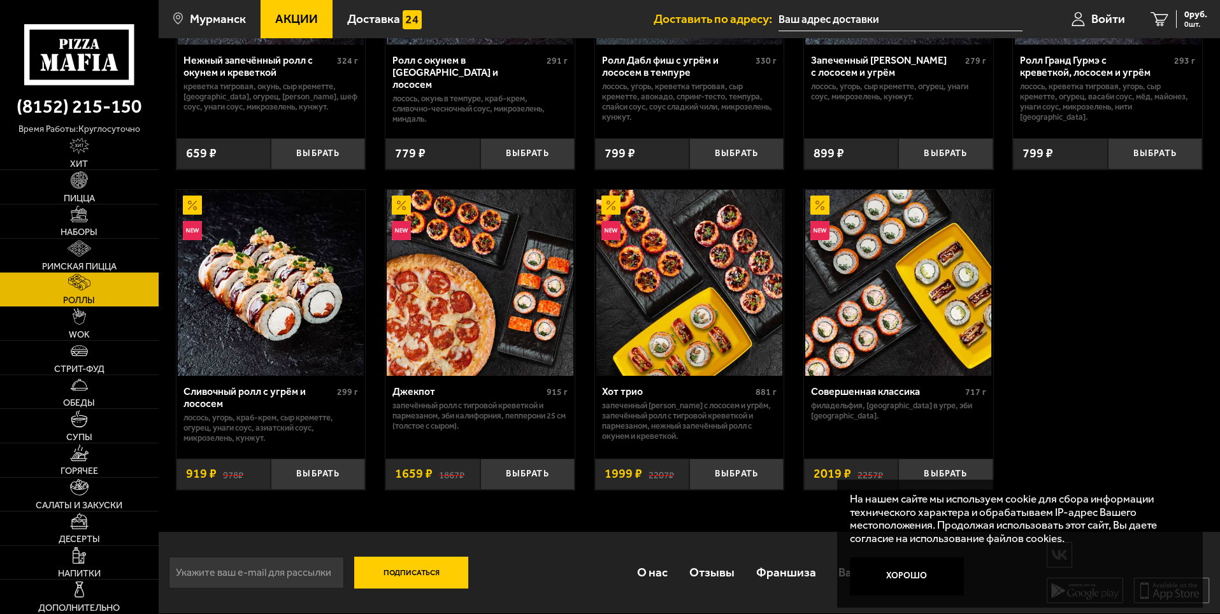
click at [710, 315] on img at bounding box center [689, 283] width 186 height 186
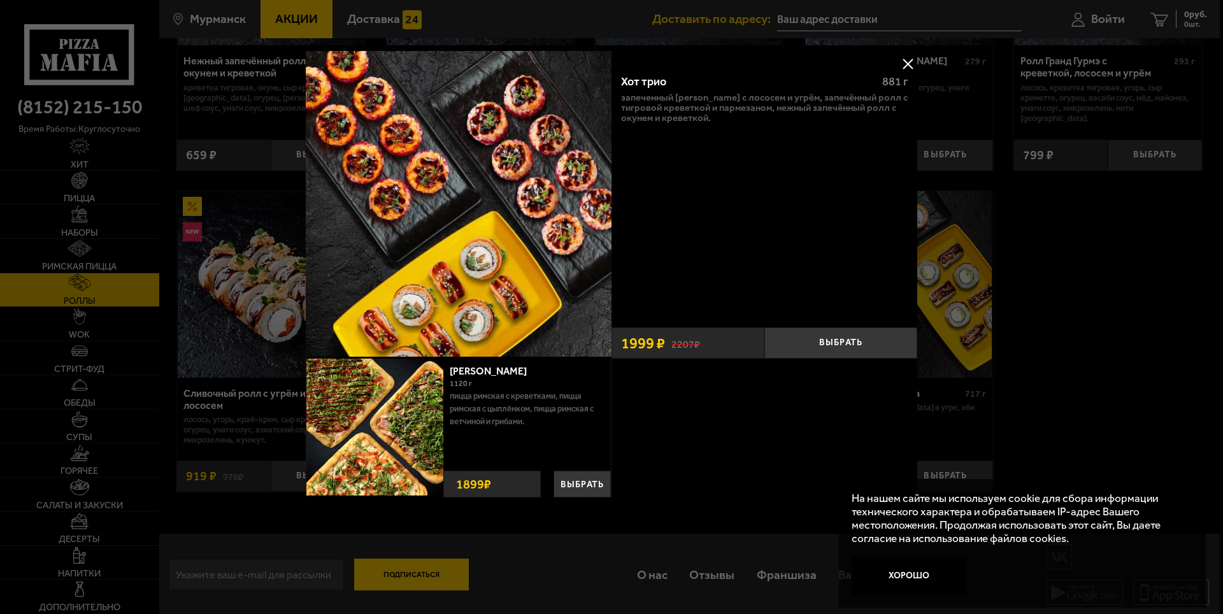
click at [129, 349] on div at bounding box center [611, 307] width 1223 height 614
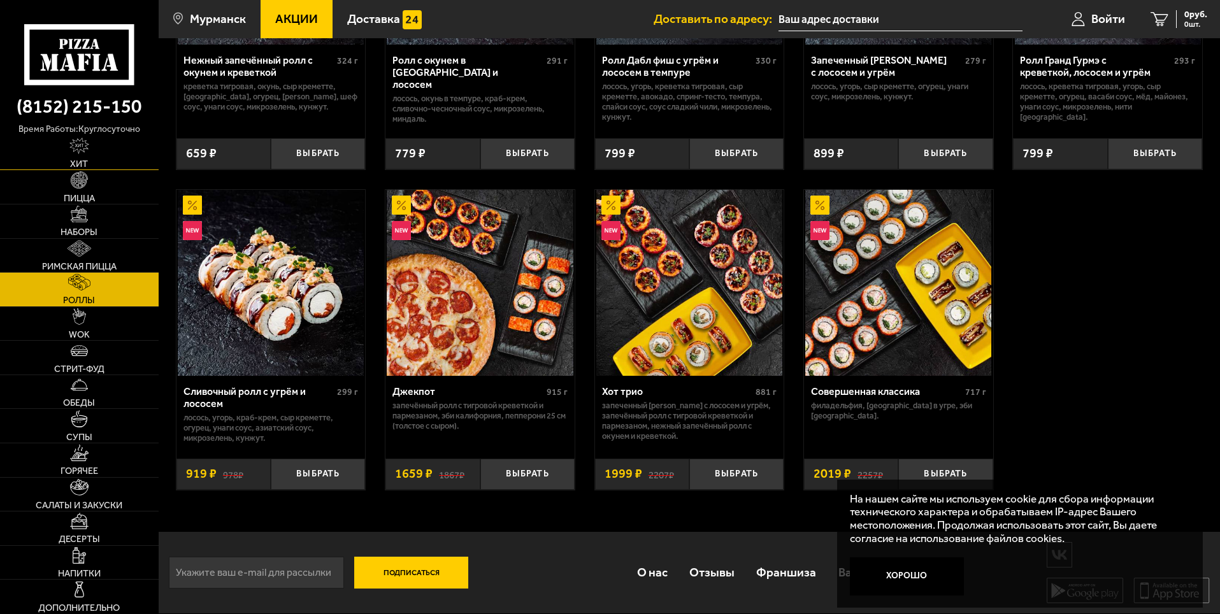
click at [78, 151] on img at bounding box center [79, 146] width 20 height 17
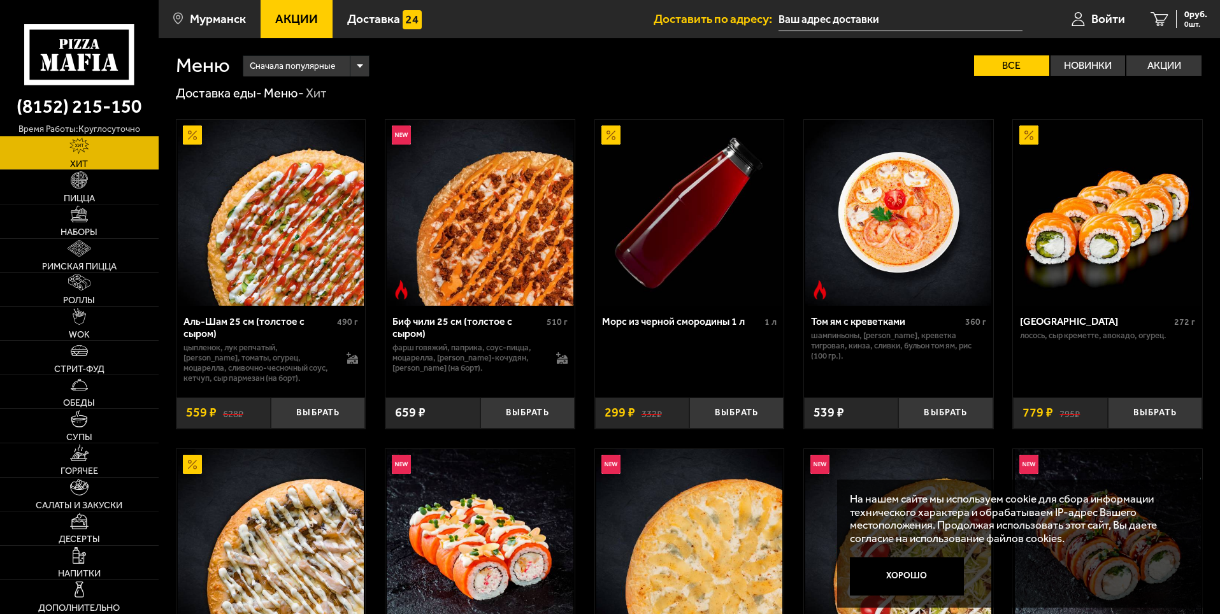
drag, startPoint x: 80, startPoint y: 148, endPoint x: 87, endPoint y: 159, distance: 12.4
click at [79, 147] on img at bounding box center [79, 146] width 20 height 17
click at [76, 185] on img at bounding box center [79, 179] width 17 height 17
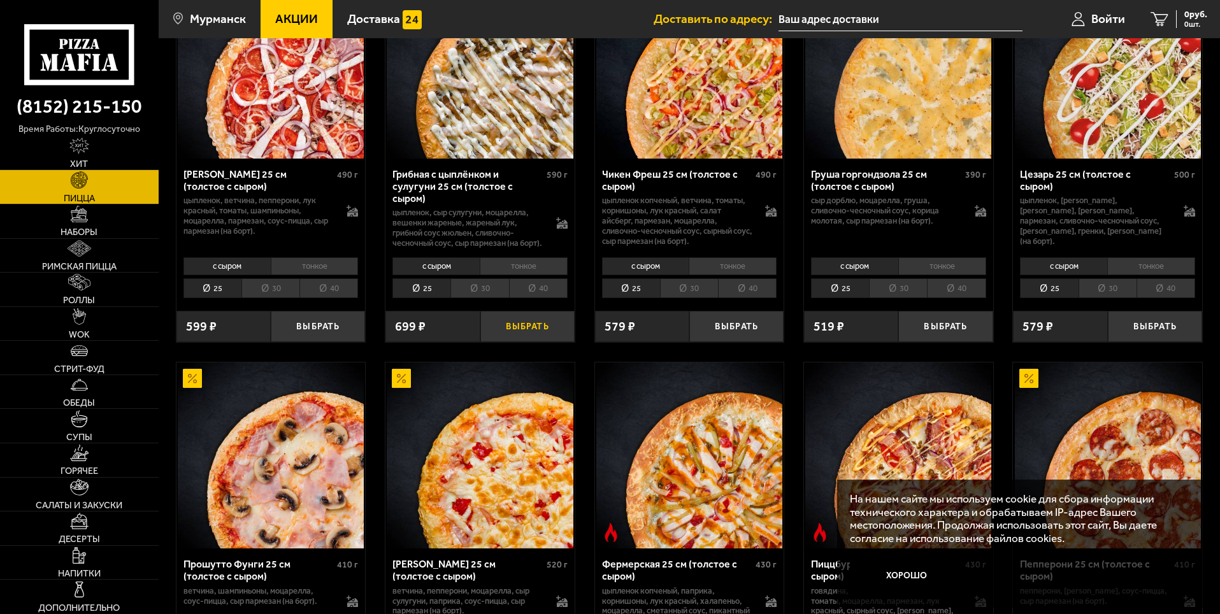
scroll to position [765, 0]
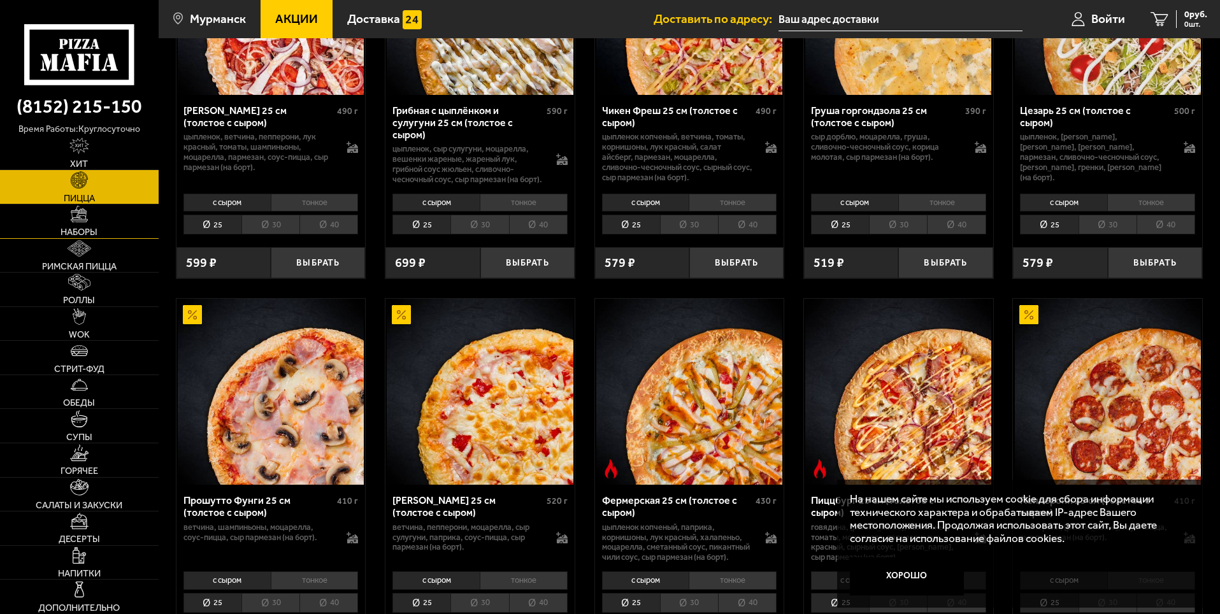
click at [78, 216] on img at bounding box center [79, 214] width 17 height 17
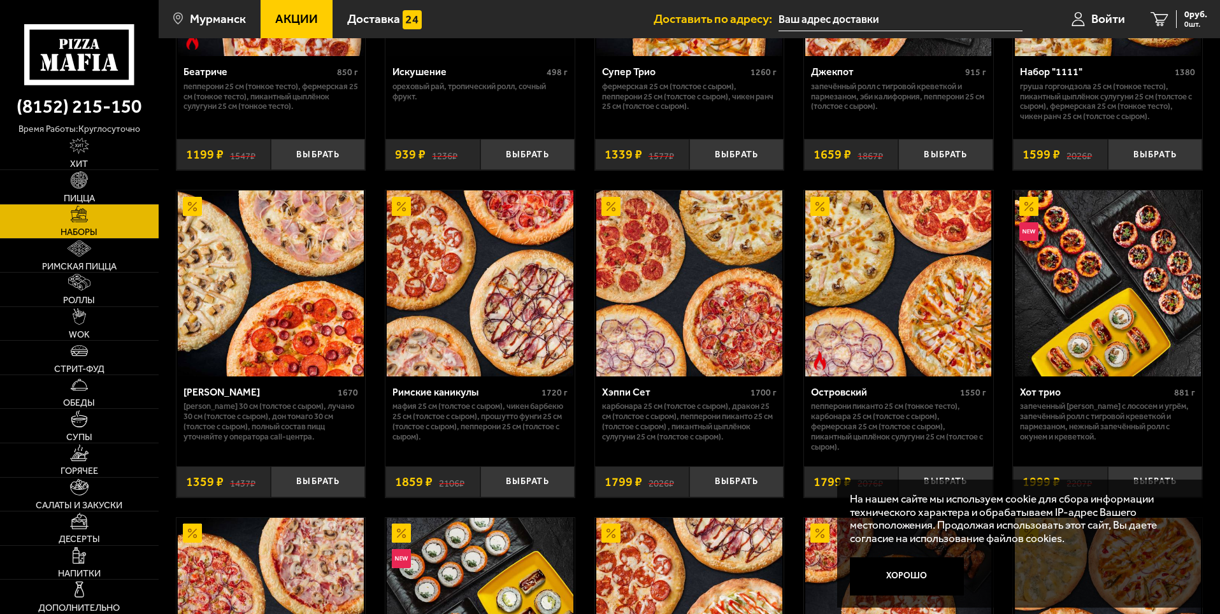
scroll to position [1147, 0]
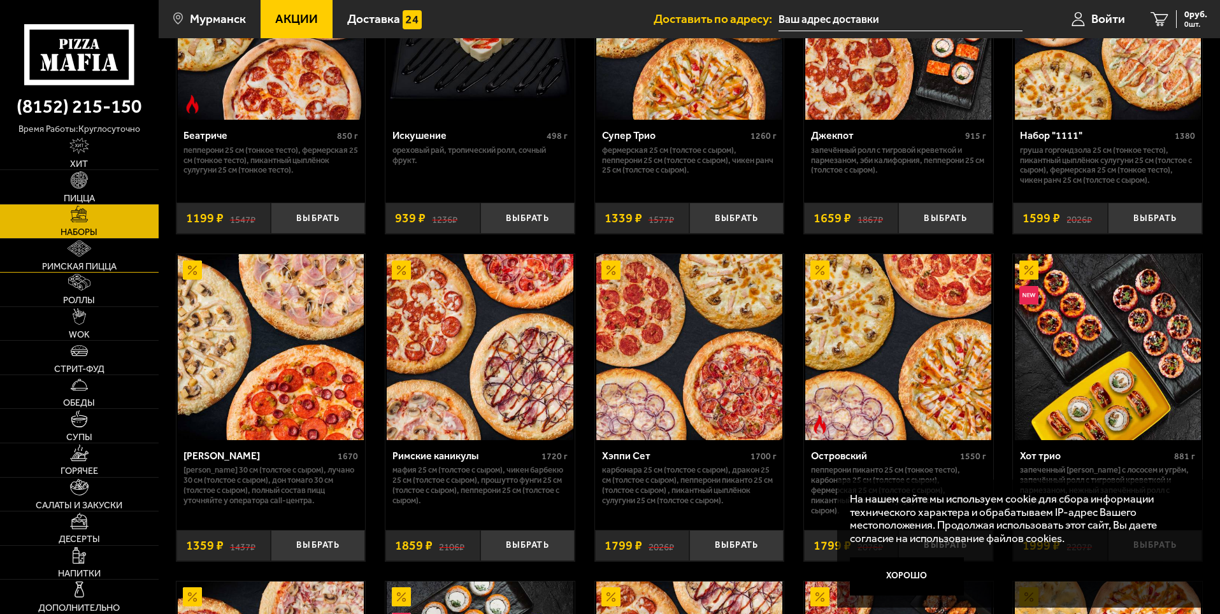
click at [90, 247] on img at bounding box center [80, 248] width 24 height 17
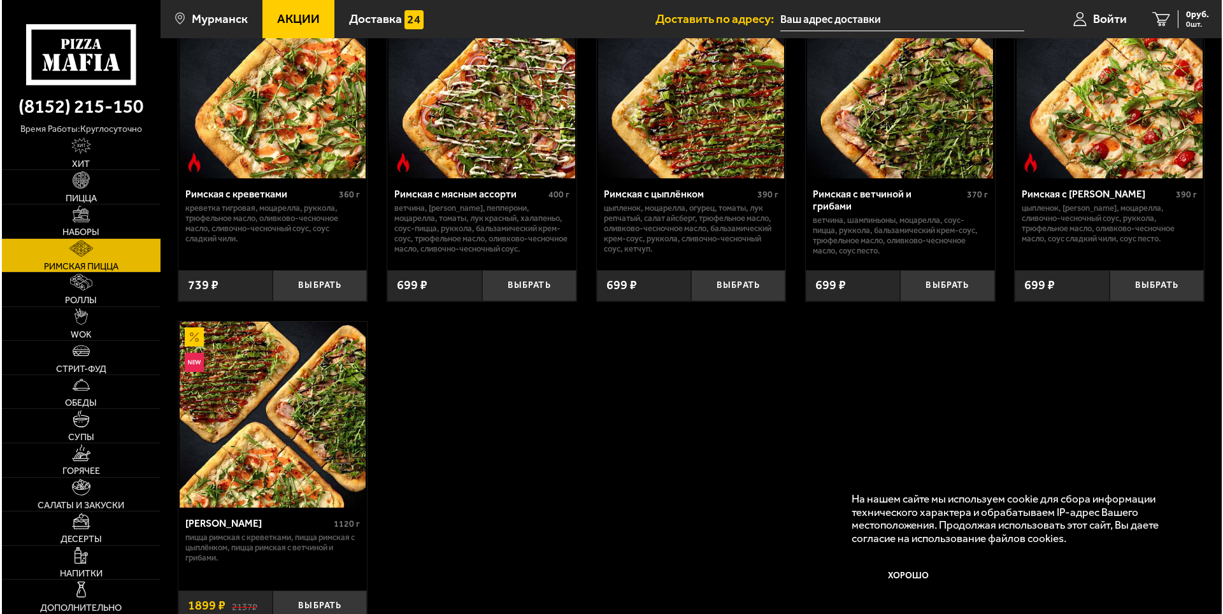
scroll to position [191, 0]
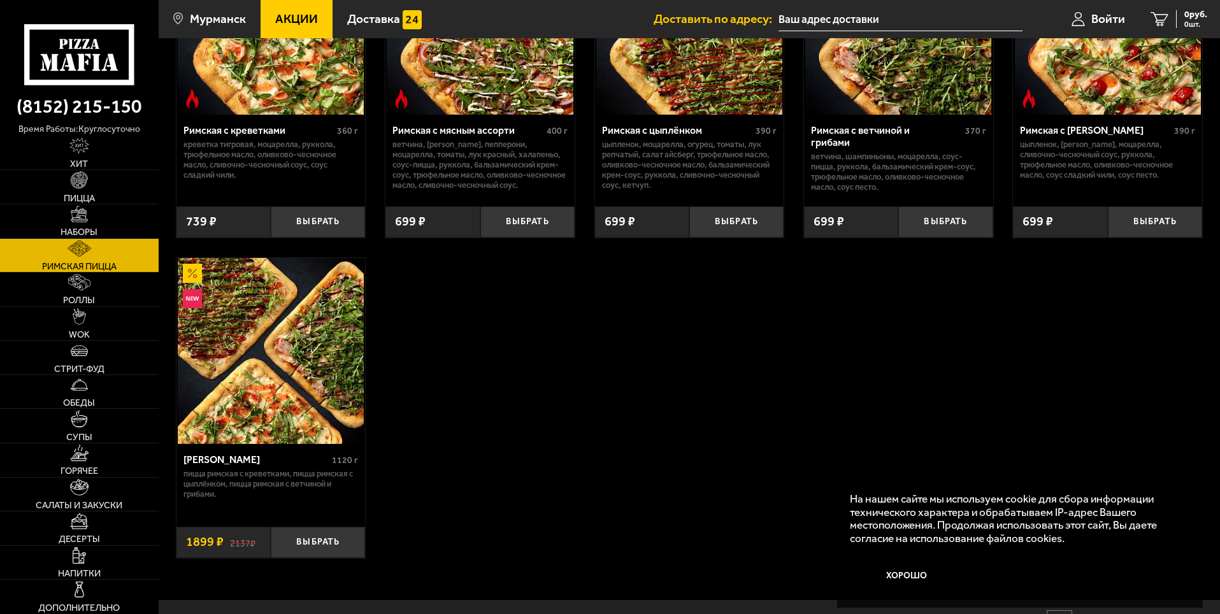
click at [289, 373] on img at bounding box center [271, 351] width 186 height 186
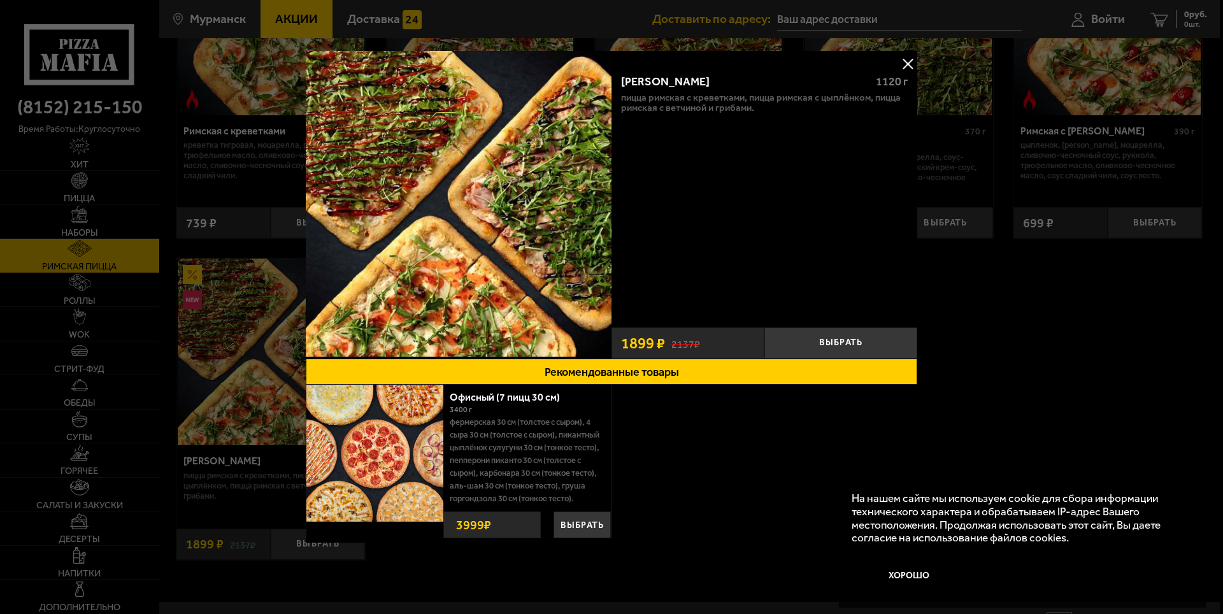
click at [398, 475] on img at bounding box center [374, 453] width 137 height 137
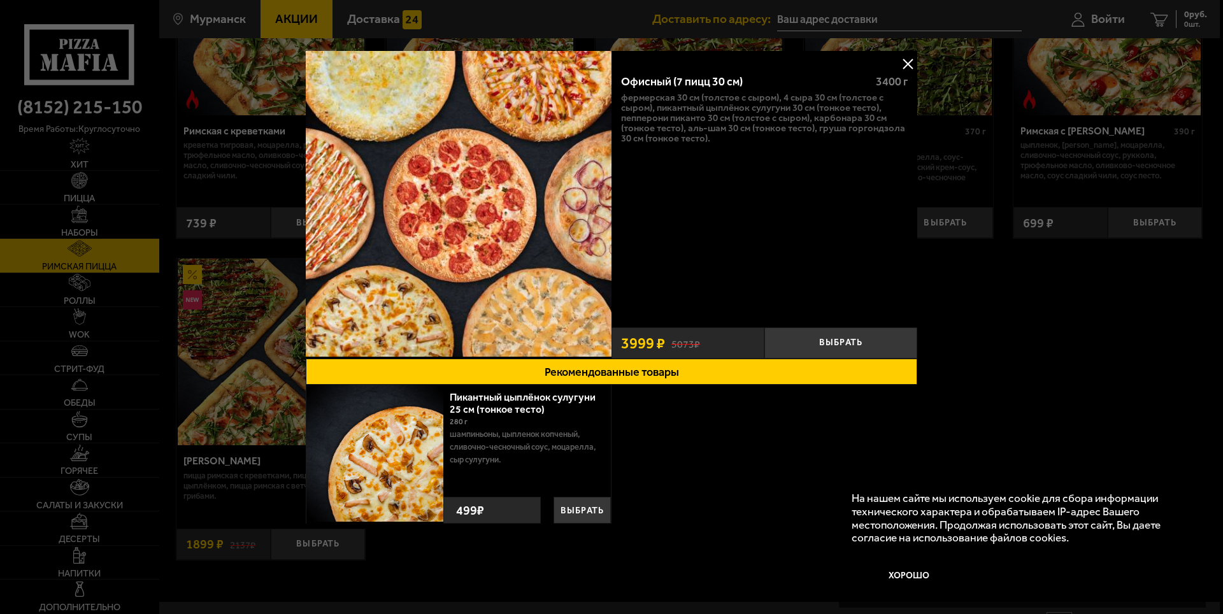
drag, startPoint x: 78, startPoint y: 302, endPoint x: 85, endPoint y: 309, distance: 9.9
click at [79, 302] on div at bounding box center [611, 307] width 1223 height 614
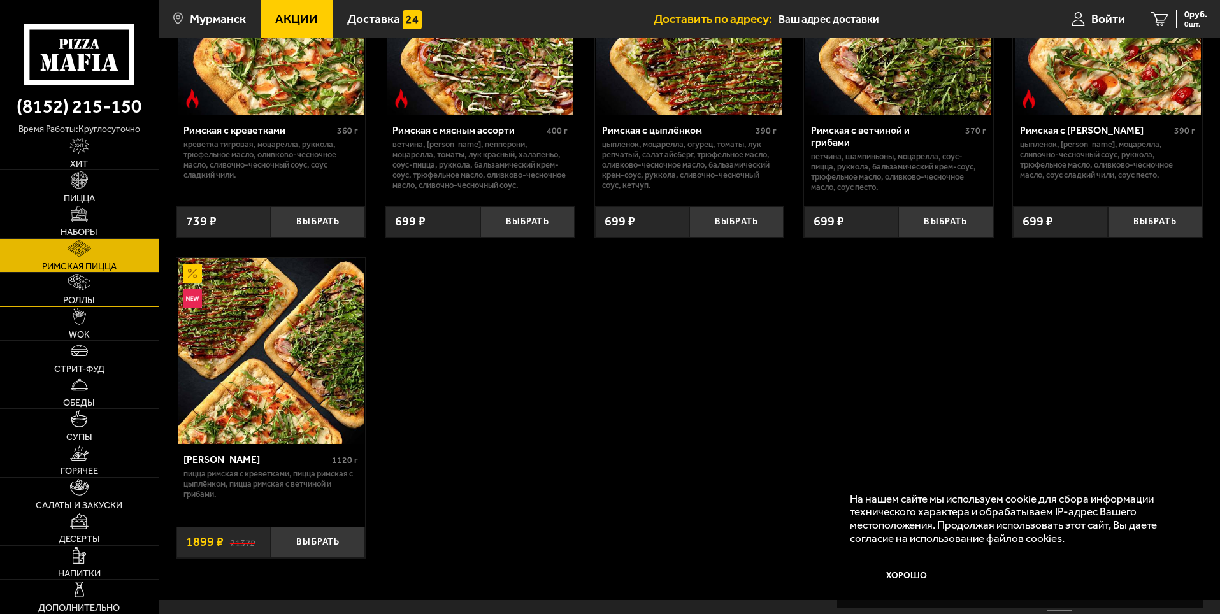
click at [78, 296] on span "Роллы" at bounding box center [79, 300] width 32 height 9
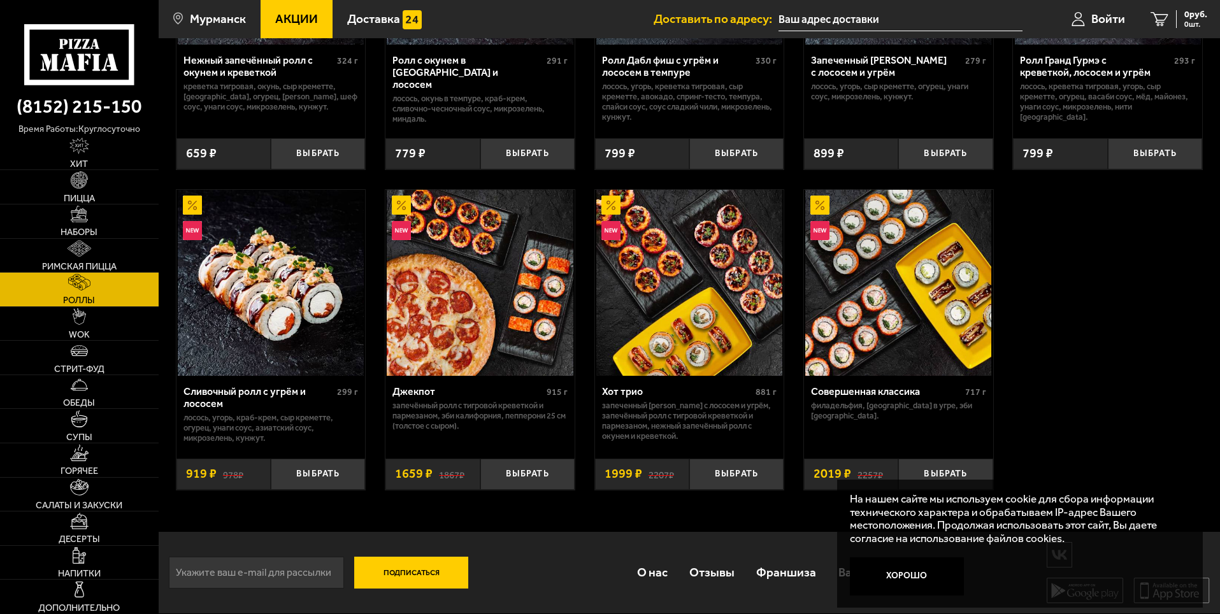
scroll to position [328, 0]
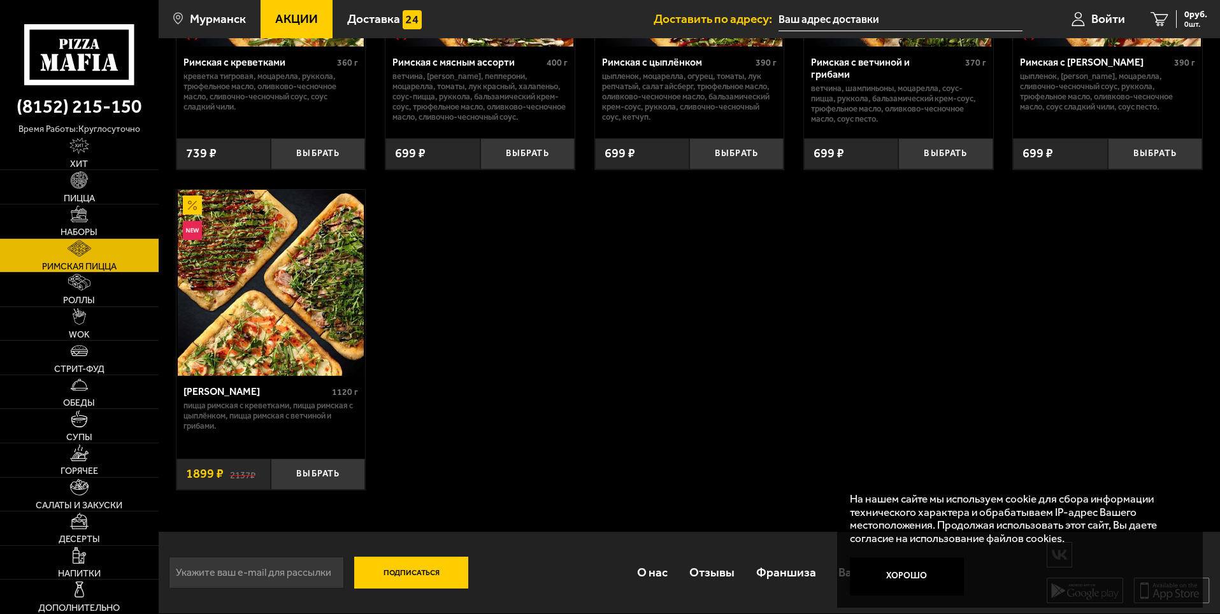
scroll to position [191, 0]
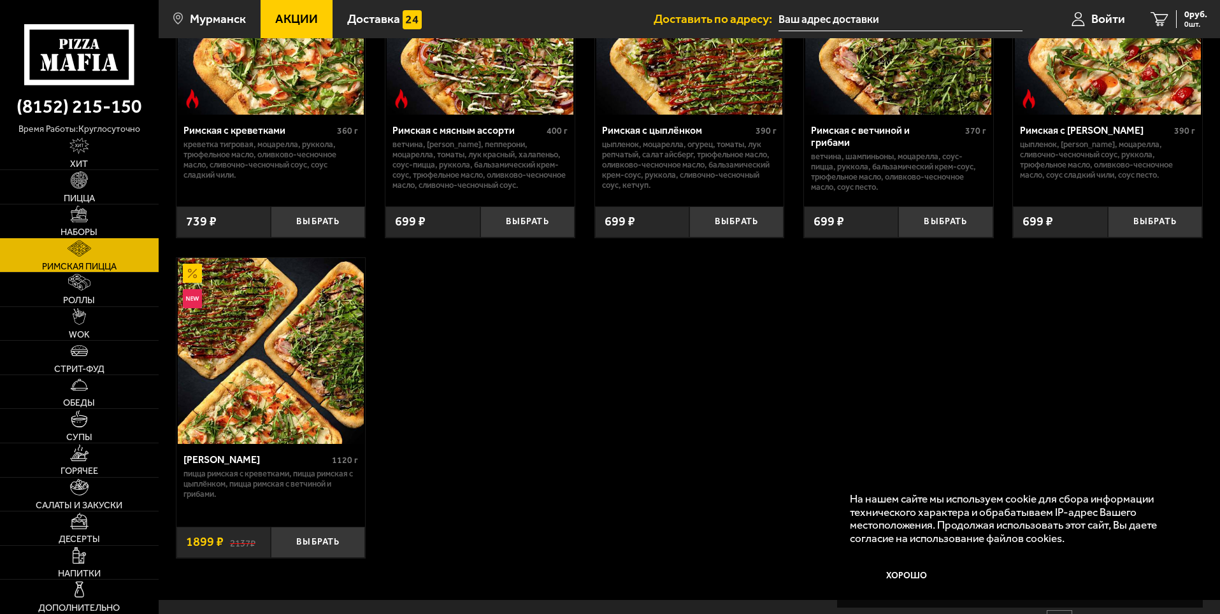
click at [77, 219] on img at bounding box center [79, 214] width 17 height 17
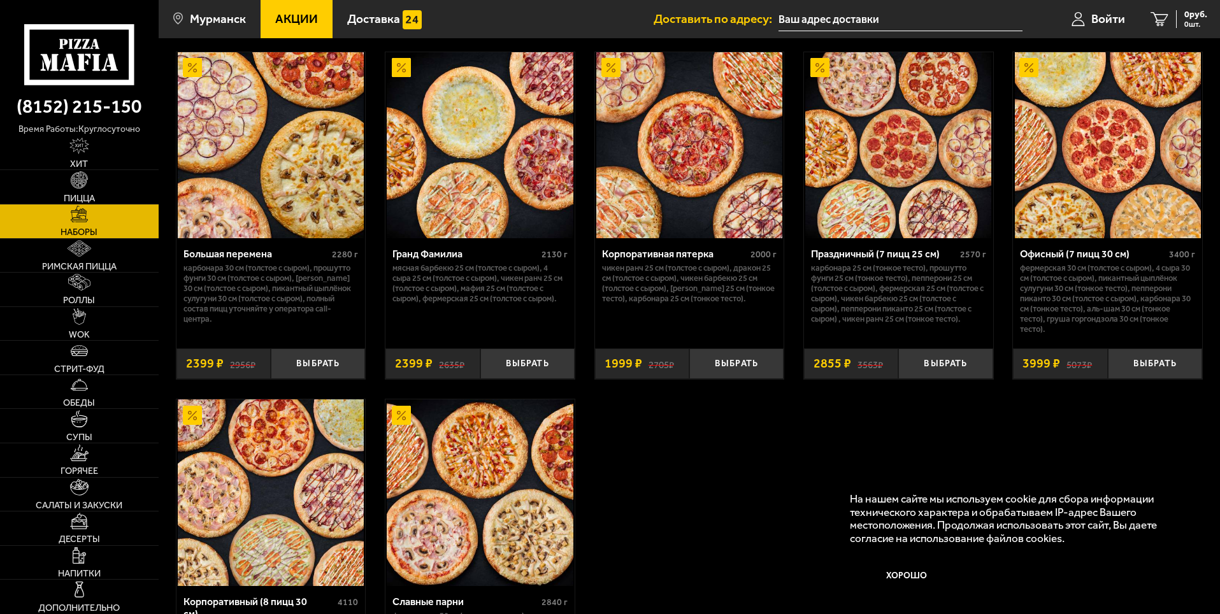
scroll to position [2061, 0]
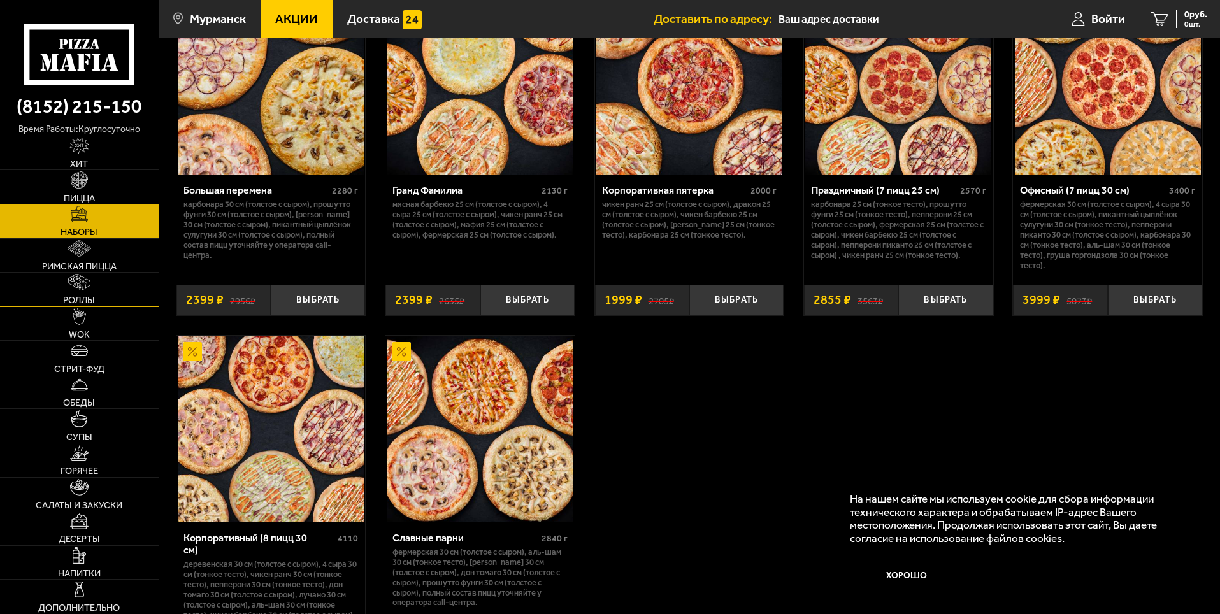
click at [80, 299] on span "Роллы" at bounding box center [79, 300] width 32 height 9
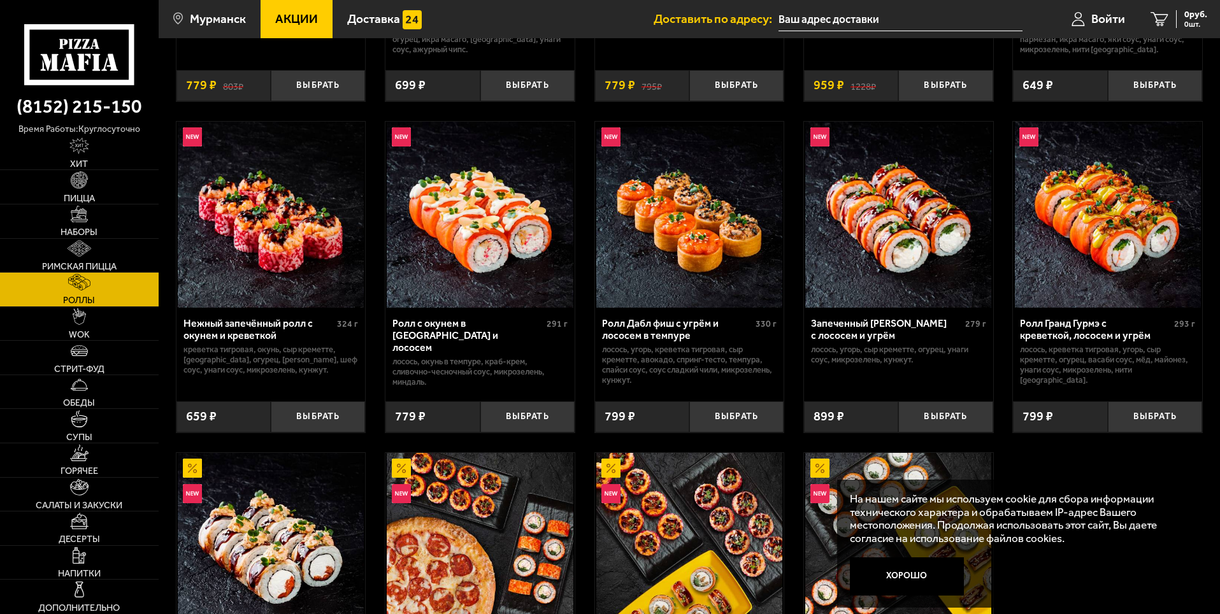
scroll to position [582, 0]
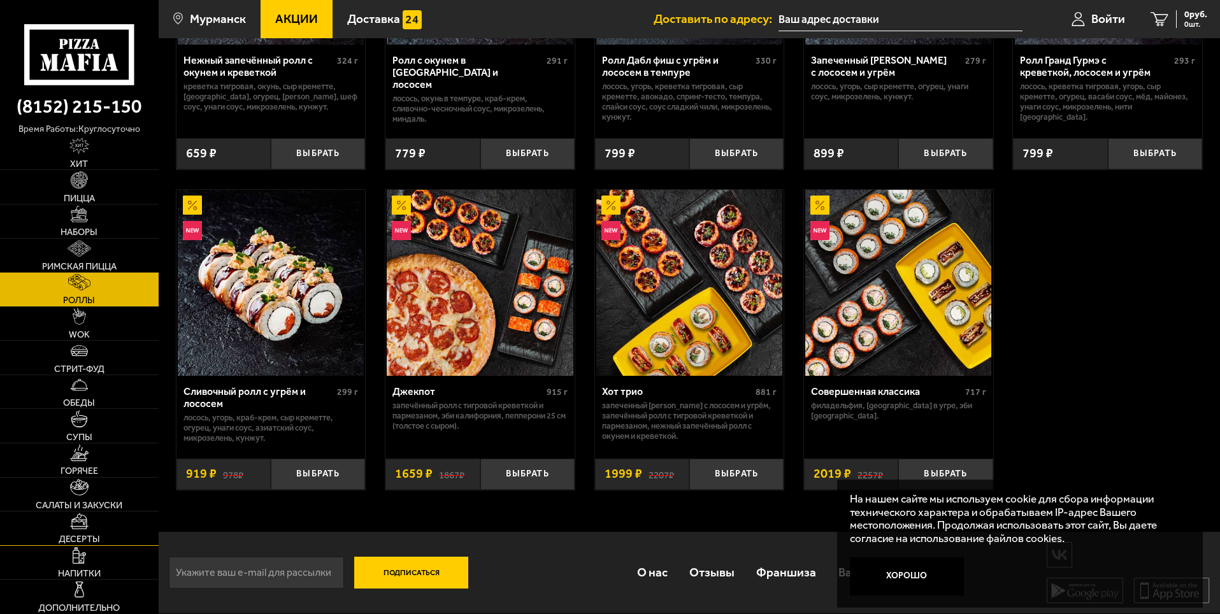
click at [84, 528] on img at bounding box center [79, 521] width 18 height 17
